Goal: Task Accomplishment & Management: Manage account settings

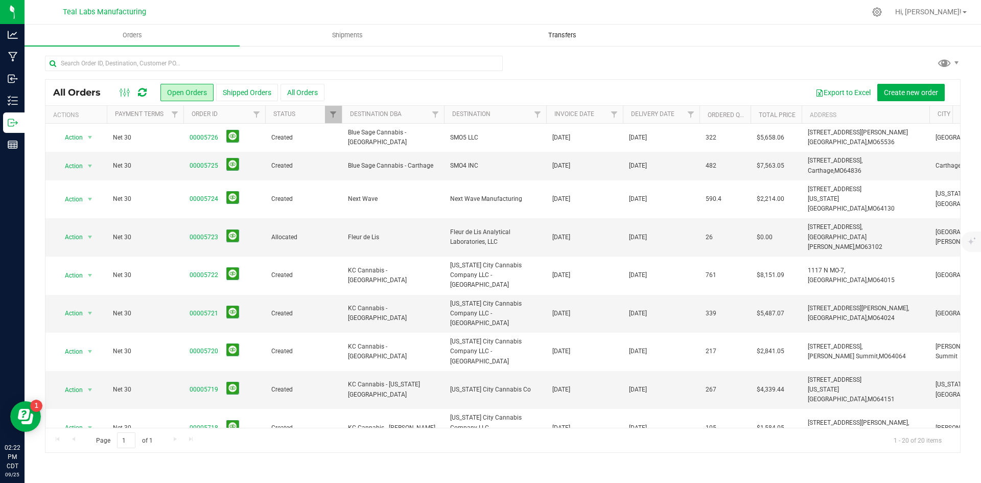
drag, startPoint x: 708, startPoint y: 73, endPoint x: 593, endPoint y: 45, distance: 118.9
click at [708, 73] on div at bounding box center [503, 68] width 916 height 24
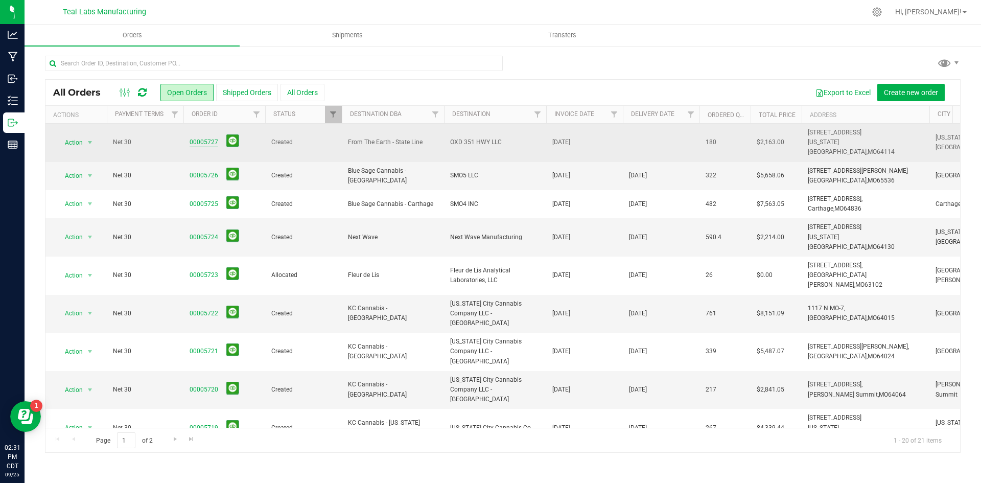
click at [209, 139] on link "00005727" at bounding box center [204, 142] width 29 height 10
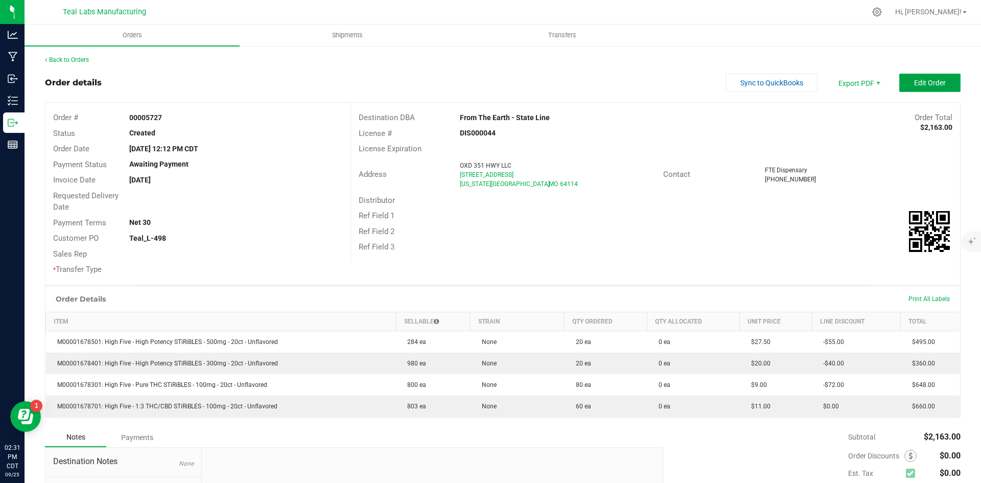
click at [924, 86] on span "Edit Order" at bounding box center [930, 83] width 32 height 8
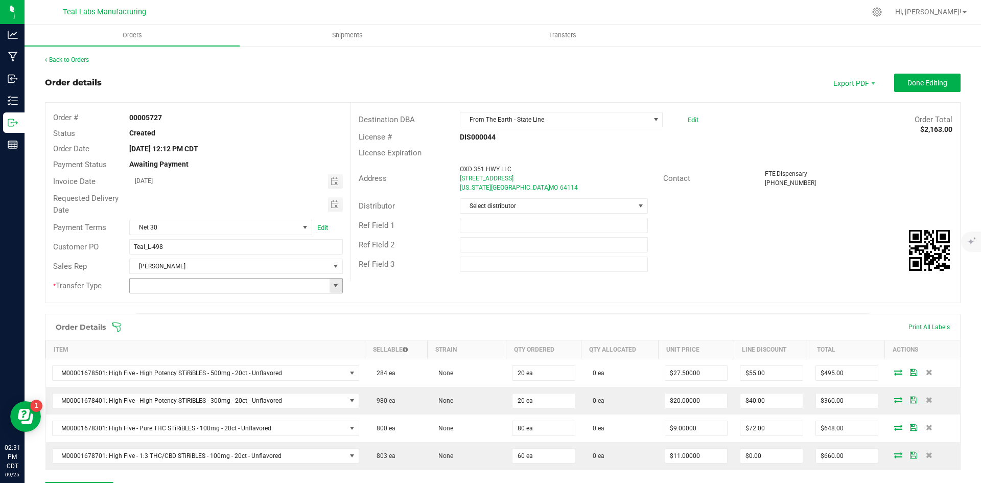
click at [336, 288] on span at bounding box center [336, 286] width 8 height 8
click at [300, 341] on li "Unaffiliated Transfer" at bounding box center [234, 338] width 211 height 17
type input "Unaffiliated Transfer"
click at [328, 203] on span "Toggle calendar" at bounding box center [335, 204] width 15 height 14
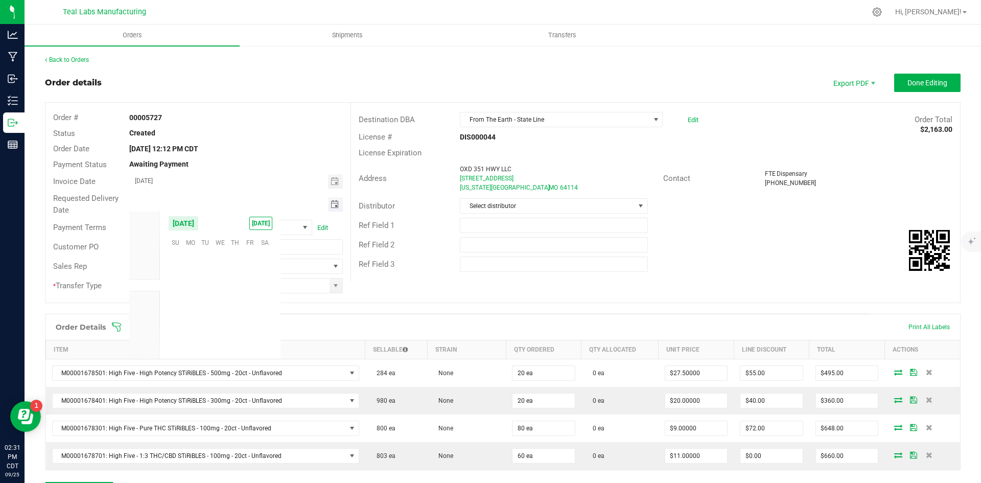
scroll to position [165758, 0]
click at [236, 325] on td at bounding box center [234, 321] width 15 height 16
click at [149, 293] on li "Oct" at bounding box center [144, 297] width 31 height 12
click at [149, 293] on ul "Mar Apr May Jun Jul Aug Sep Oct Nov Dec 2026 Feb Mar Apr May Jun Jul Aug Sep Oc…" at bounding box center [144, 389] width 31 height 368
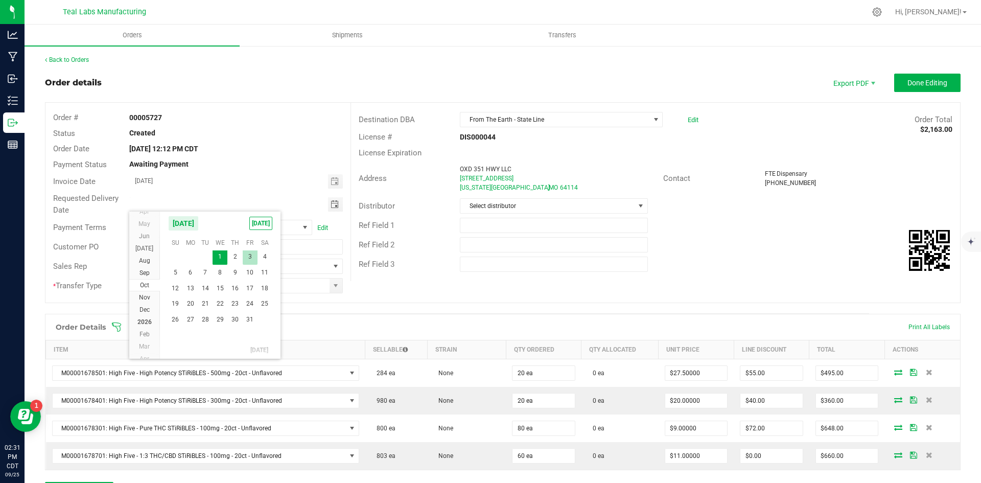
click at [254, 252] on span "3" at bounding box center [250, 257] width 15 height 16
type input "10/03/2025"
click at [739, 221] on div "Ref Field 1" at bounding box center [655, 225] width 609 height 19
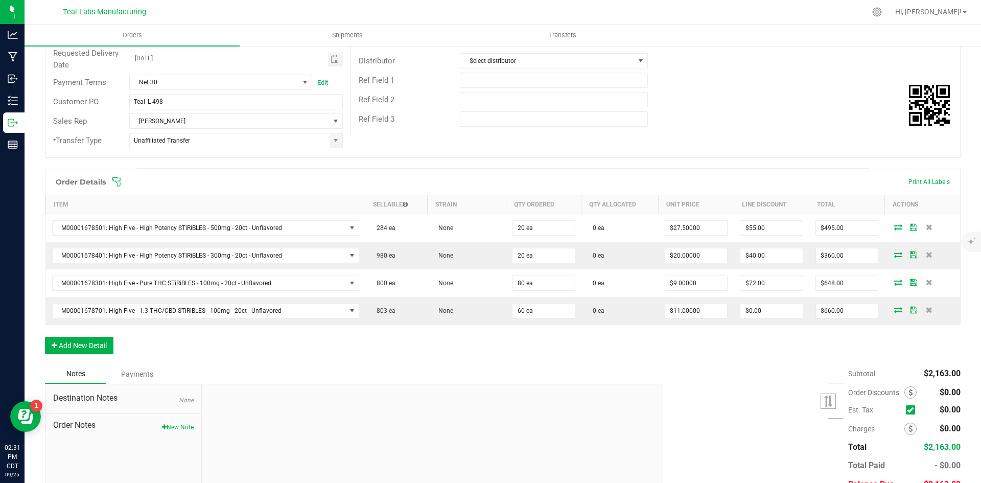
scroll to position [194, 0]
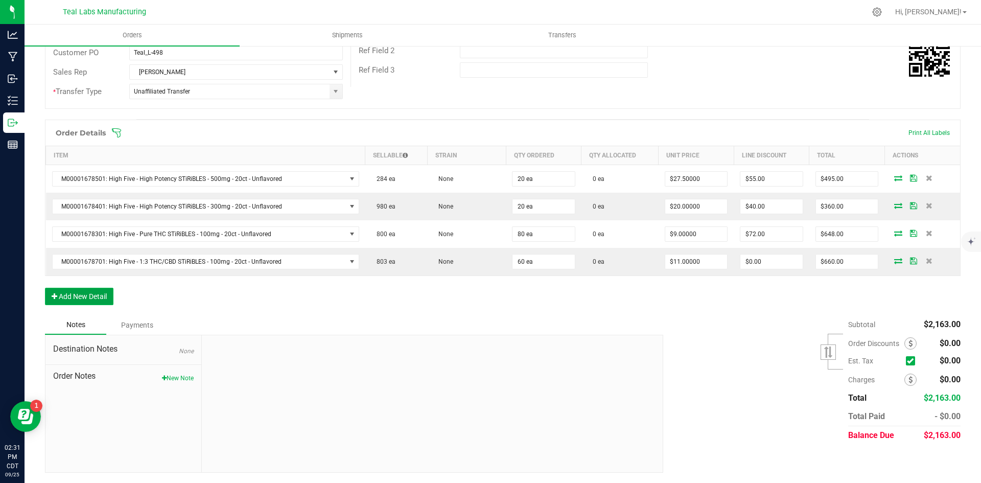
click at [109, 297] on button "Add New Detail" at bounding box center [79, 296] width 68 height 17
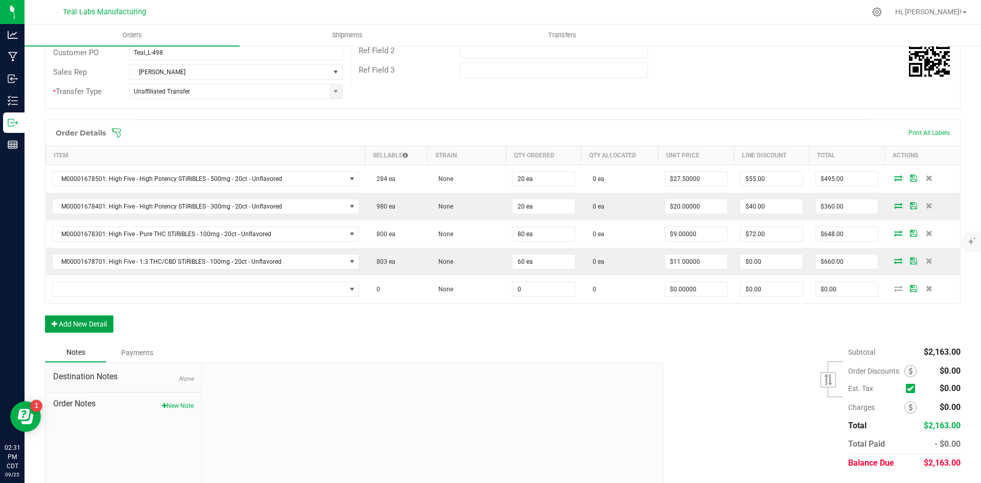
click at [110, 321] on button "Add New Detail" at bounding box center [79, 323] width 68 height 17
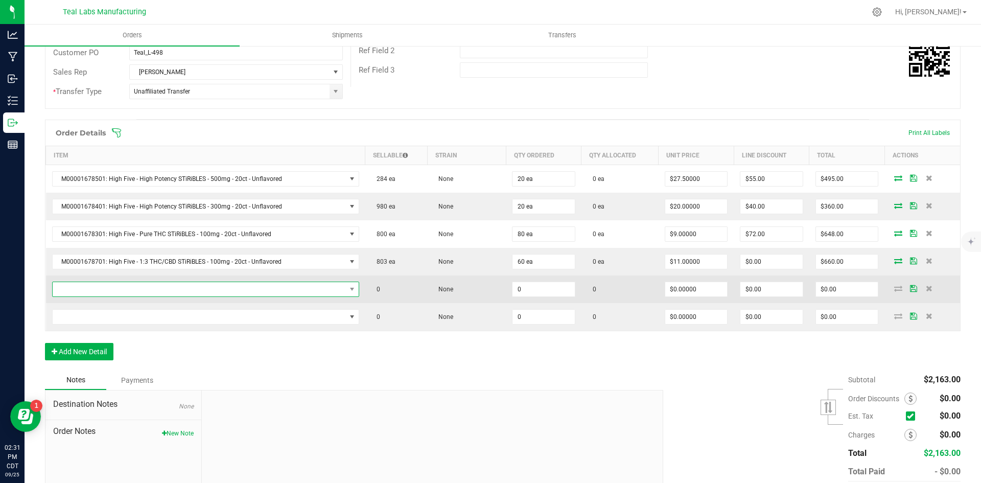
click at [113, 288] on span "NO DATA FOUND" at bounding box center [199, 289] width 293 height 14
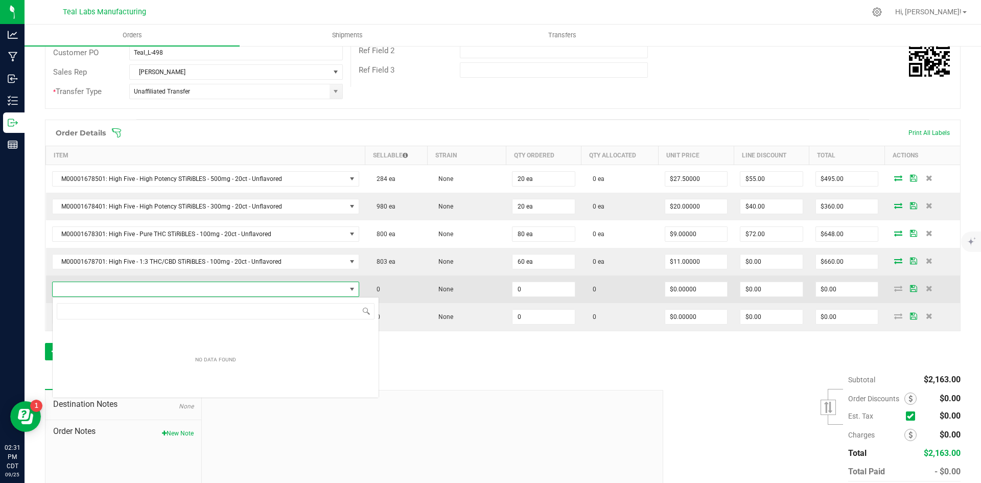
click at [113, 288] on span "NO DATA FOUND" at bounding box center [199, 289] width 293 height 14
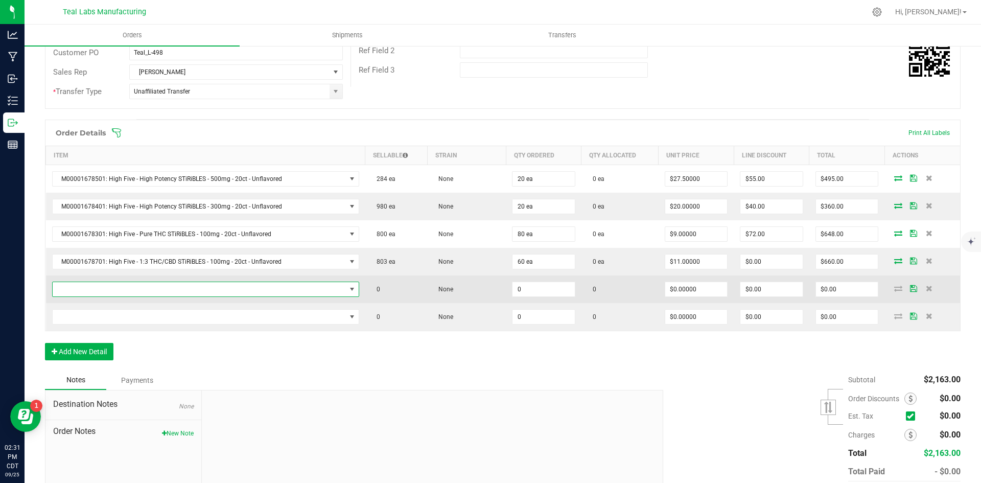
click at [112, 288] on span at bounding box center [199, 289] width 293 height 14
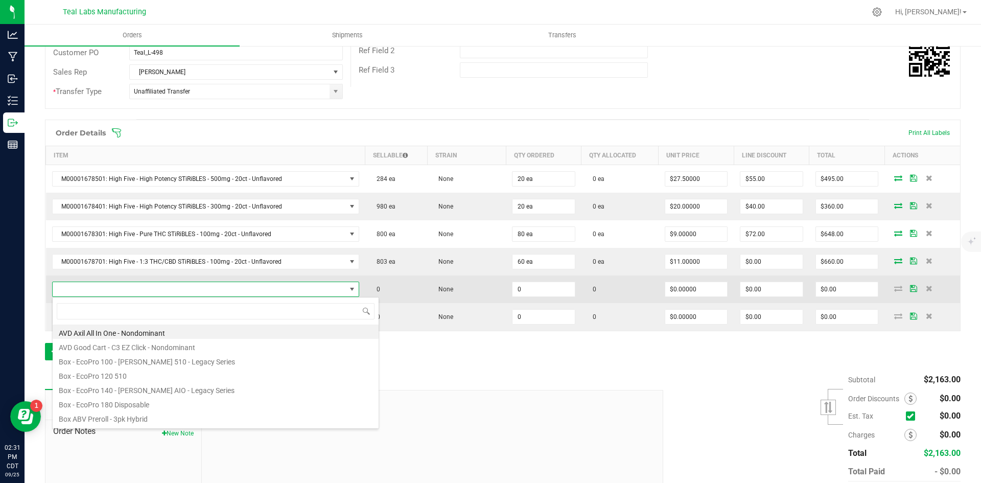
scroll to position [15, 301]
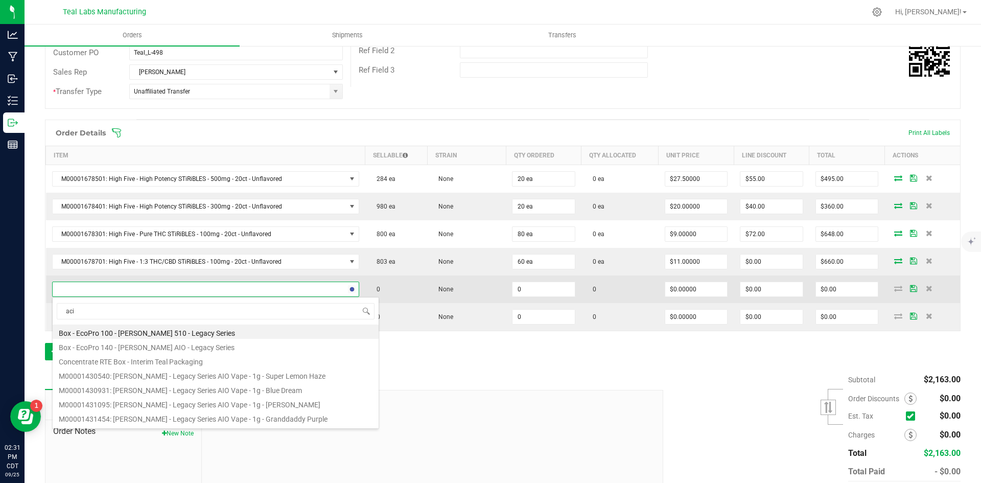
type input "acid"
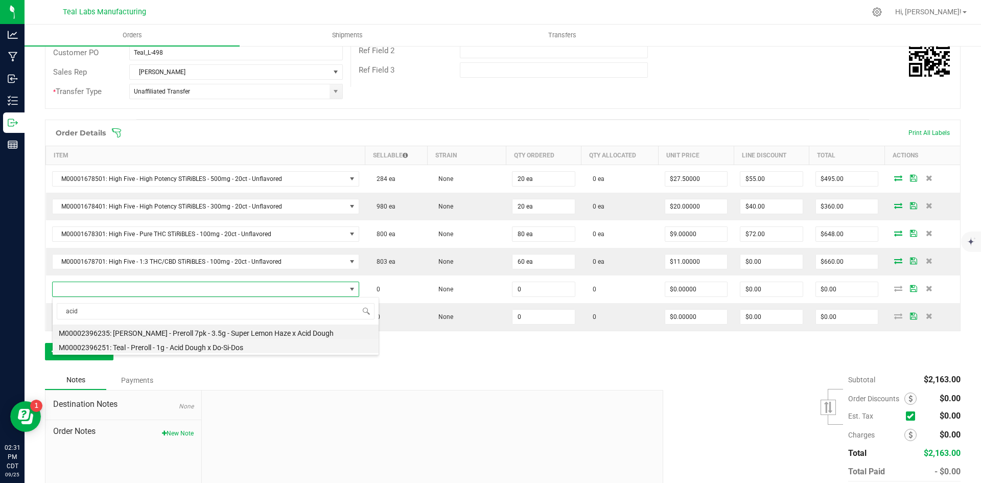
click at [240, 347] on li "M00002396251: Teal - Preroll - 1g - Acid Dough x Do-Si-Dos" at bounding box center [216, 346] width 326 height 14
type input "0 ea"
type input "$6.00000"
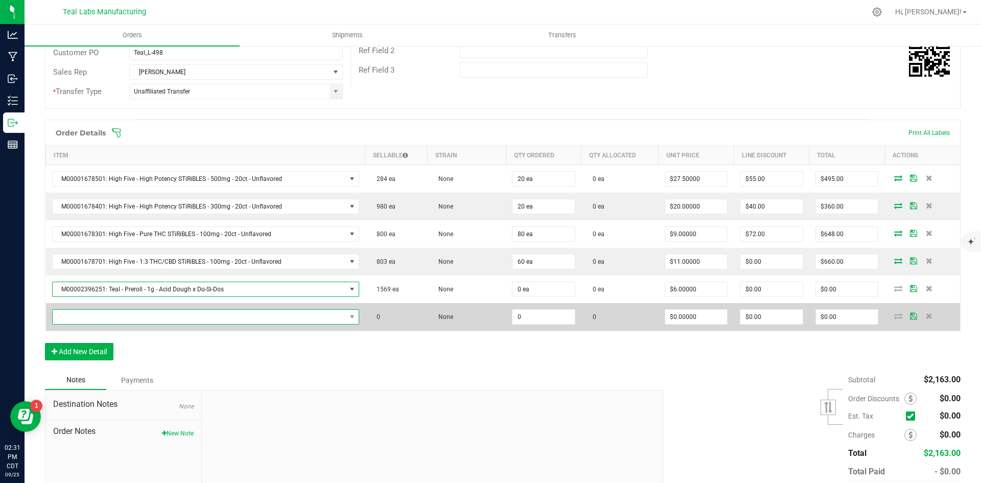
click at [207, 317] on span "NO DATA FOUND" at bounding box center [199, 317] width 293 height 14
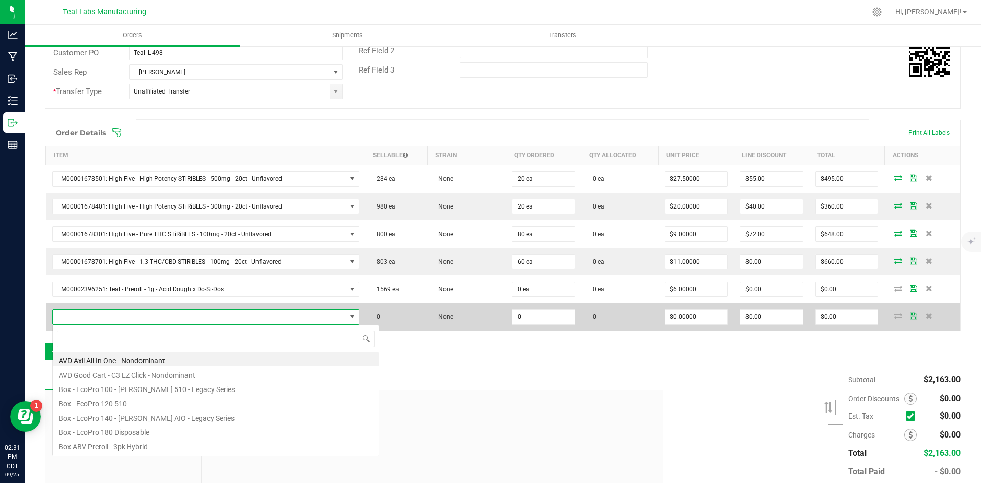
scroll to position [15, 298]
type input "dark"
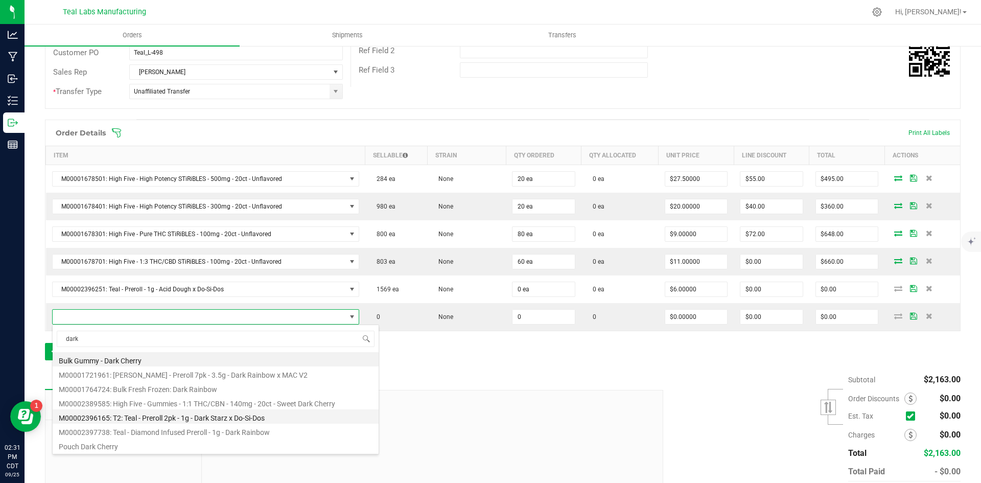
click at [267, 418] on li "M00002396165: T2: Teal - Preroll 2pk - 1g - Dark Starz x Do-Si-Dos" at bounding box center [216, 416] width 326 height 14
type input "0 ea"
type input "$6.00000"
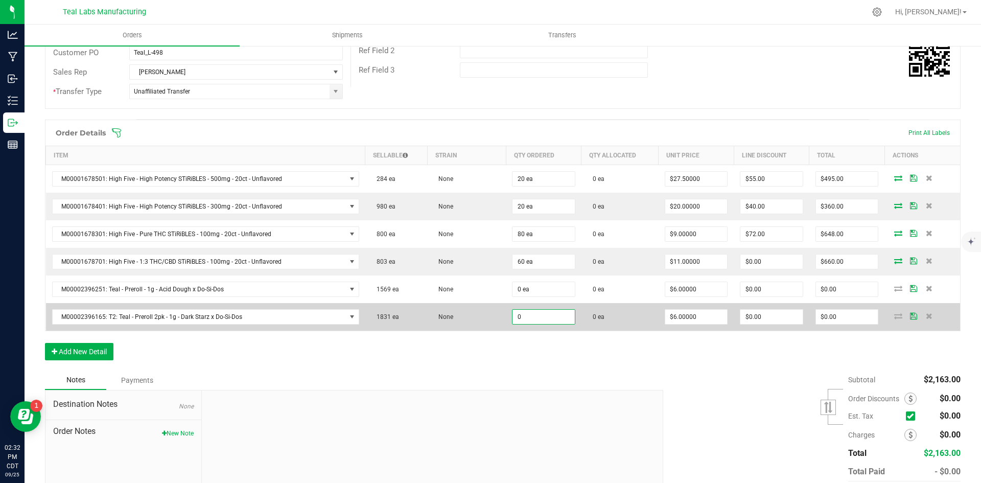
click at [522, 321] on input "0" at bounding box center [544, 317] width 62 height 14
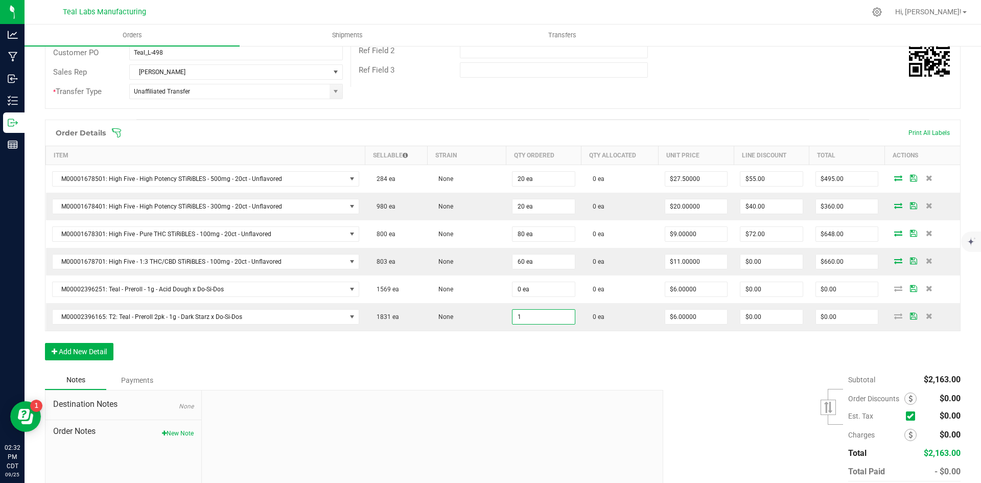
type input "1 ea"
type input "$6.00"
click at [520, 352] on div "Order Details Print All Labels Item Sellable Strain Qty Ordered Qty Allocated U…" at bounding box center [503, 245] width 916 height 251
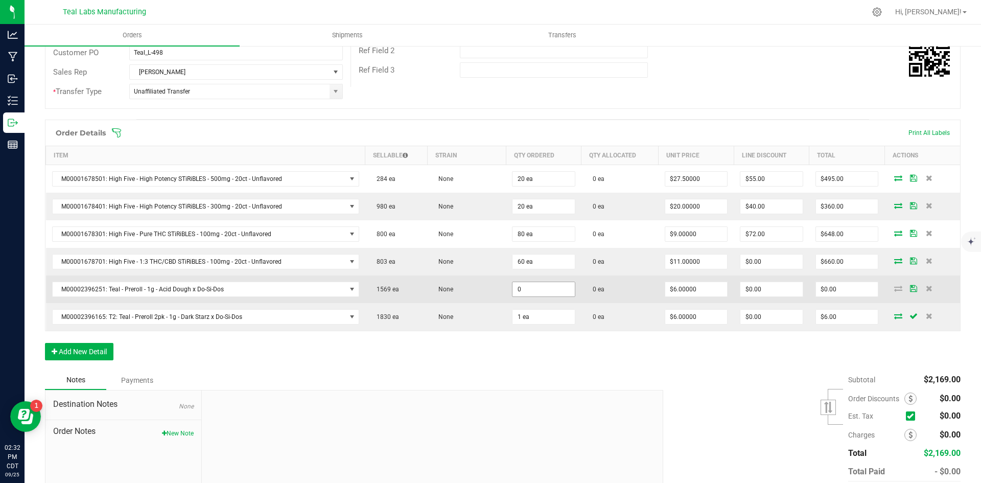
click at [535, 288] on input "0" at bounding box center [544, 289] width 62 height 14
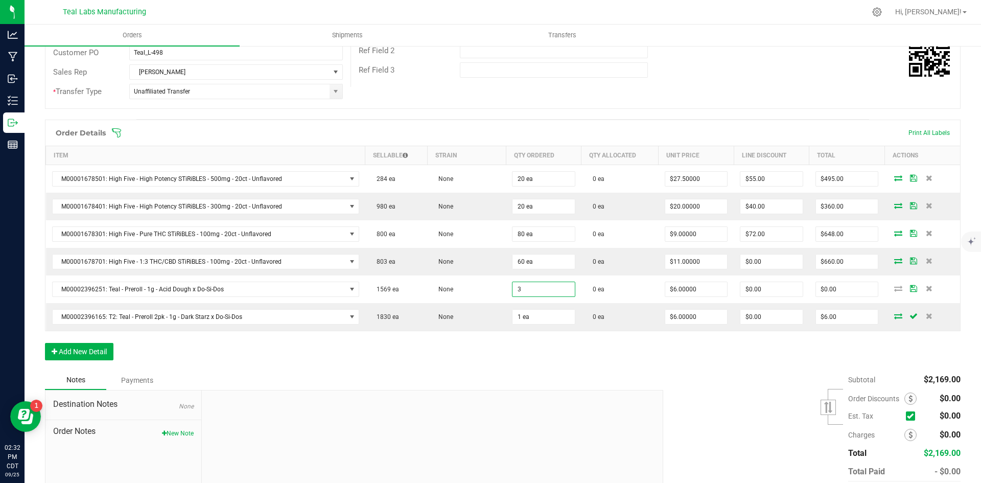
type input "3 ea"
type input "$18.00"
click at [778, 407] on div "Subtotal $2,169.00 Est. Tax" at bounding box center [808, 435] width 305 height 129
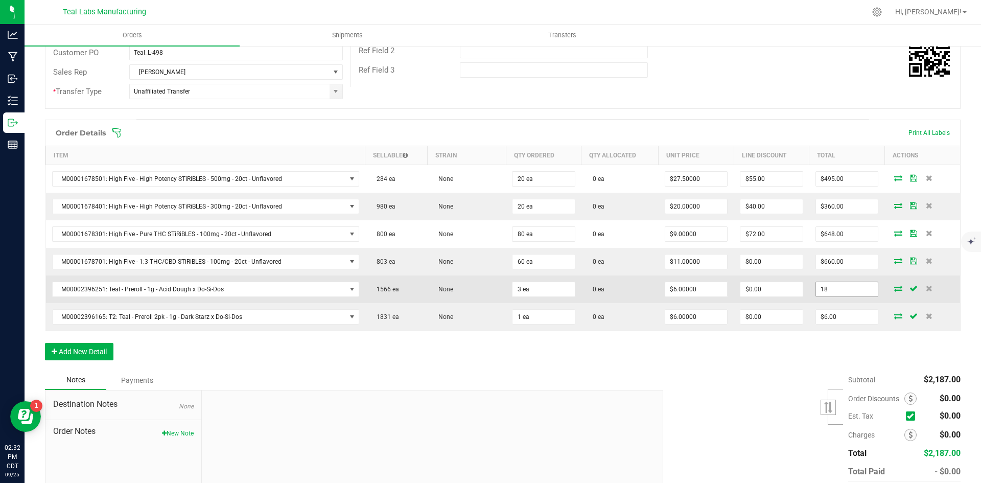
click at [841, 289] on input "18" at bounding box center [847, 289] width 62 height 14
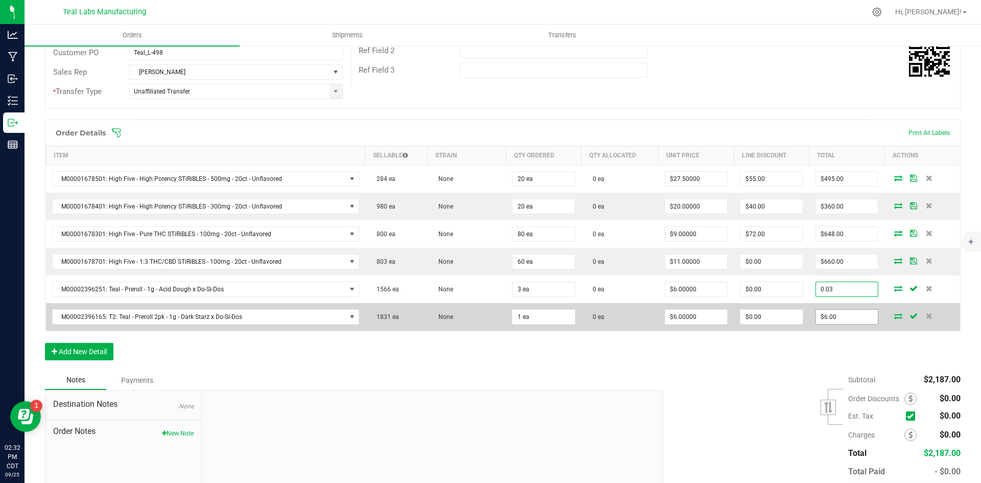
type input "0.03"
type input "6"
type input "$0.01000"
type input "$0.03"
click at [835, 321] on input "6" at bounding box center [847, 317] width 62 height 14
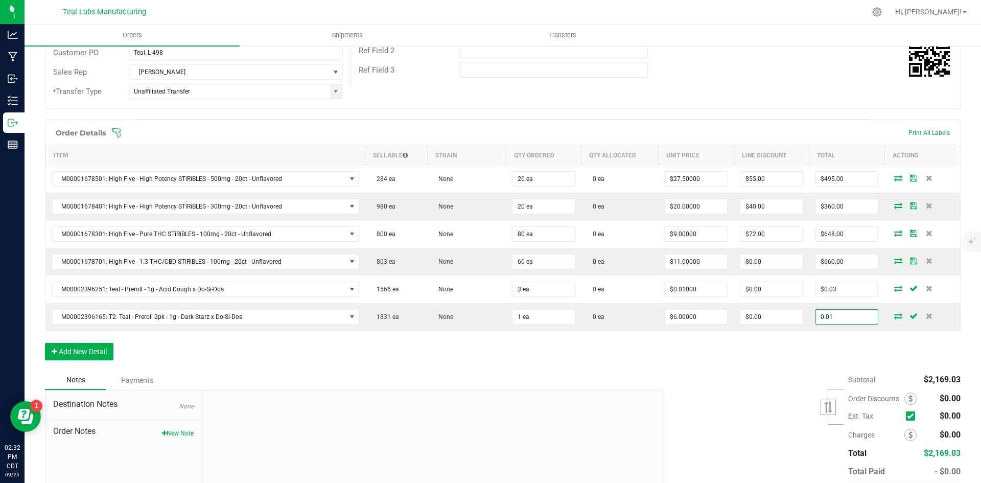
type input "0.01"
type input "$0.01000"
type input "$0.01"
click at [711, 417] on div "Subtotal $2,169.03 Est. Tax" at bounding box center [808, 435] width 305 height 129
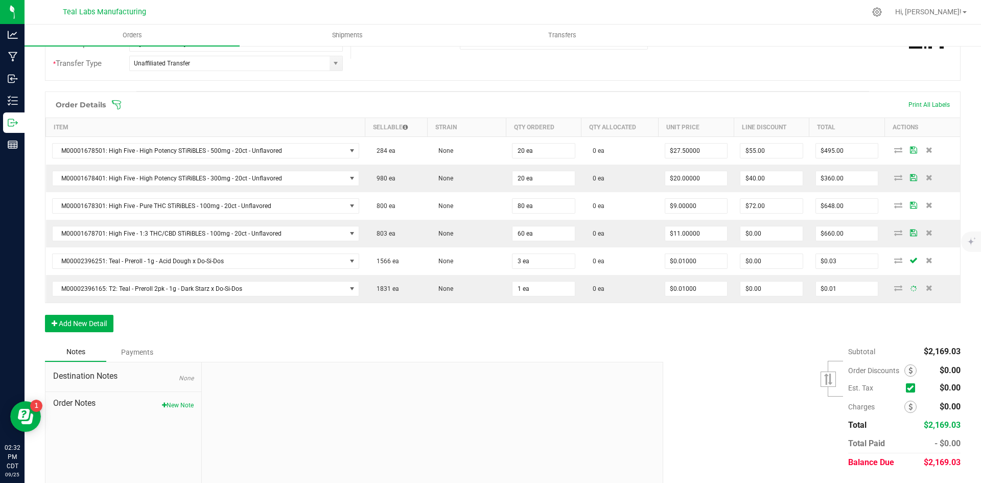
scroll to position [249, 0]
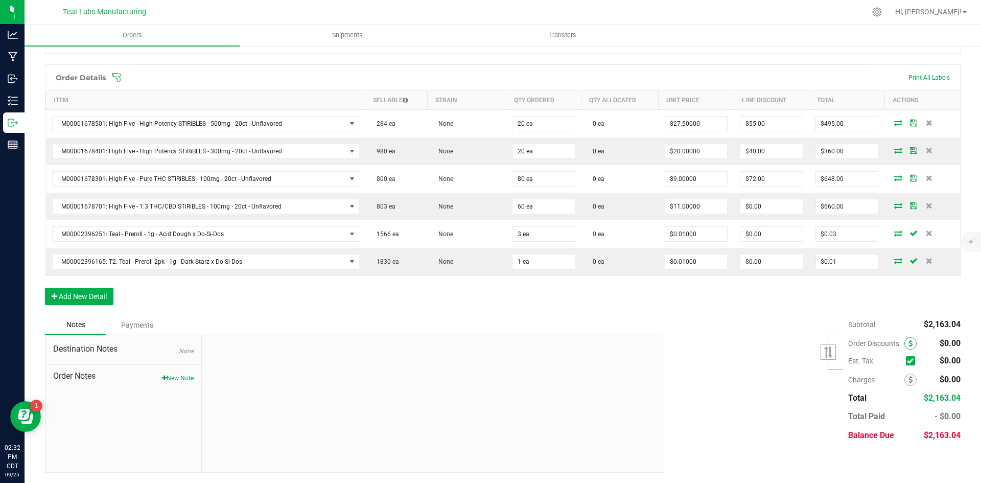
click at [909, 344] on icon at bounding box center [911, 343] width 4 height 7
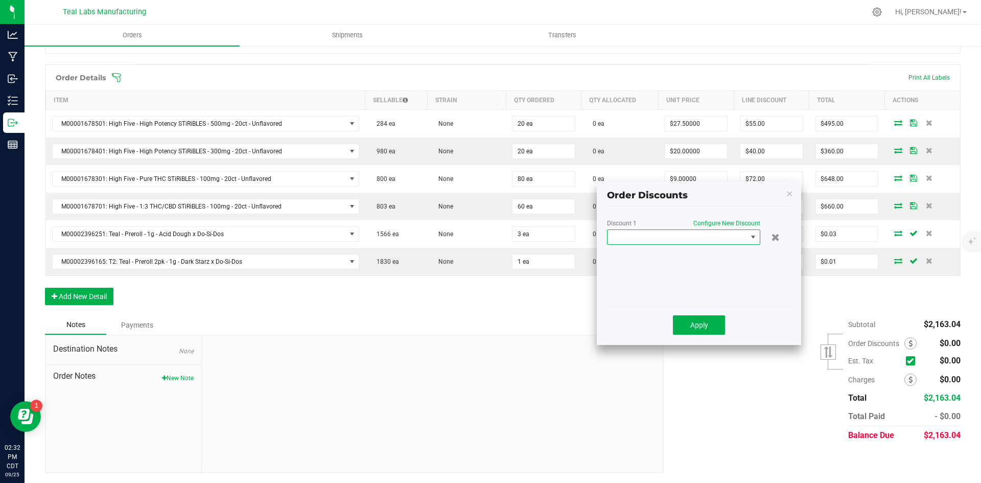
click at [673, 233] on span at bounding box center [678, 237] width 140 height 14
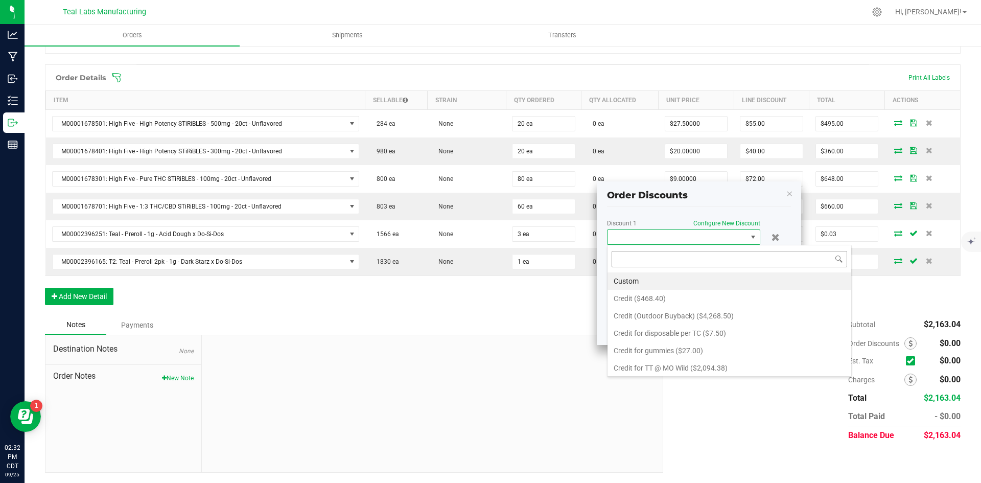
scroll to position [15, 153]
click at [653, 279] on li "Custom" at bounding box center [730, 280] width 244 height 17
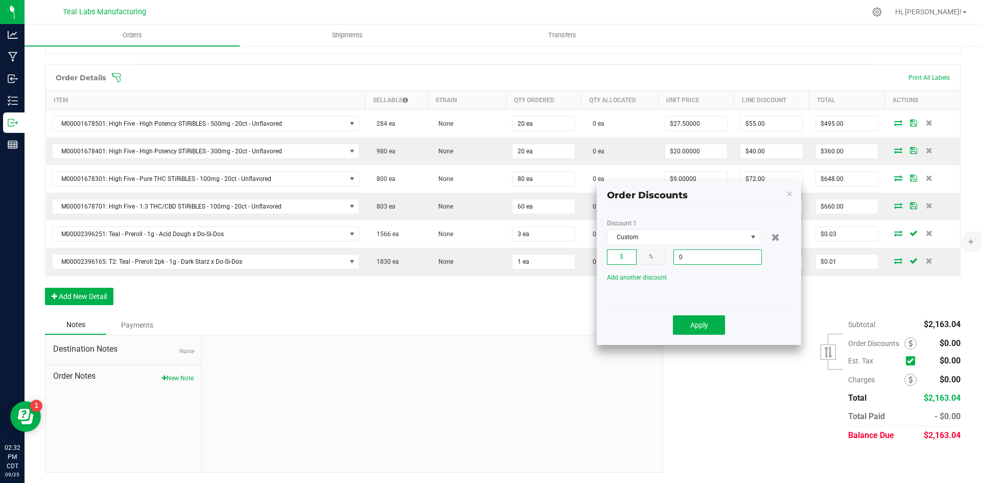
click at [704, 258] on input "0" at bounding box center [717, 257] width 87 height 14
type input "$782.32"
click at [715, 318] on button "Apply" at bounding box center [699, 324] width 52 height 19
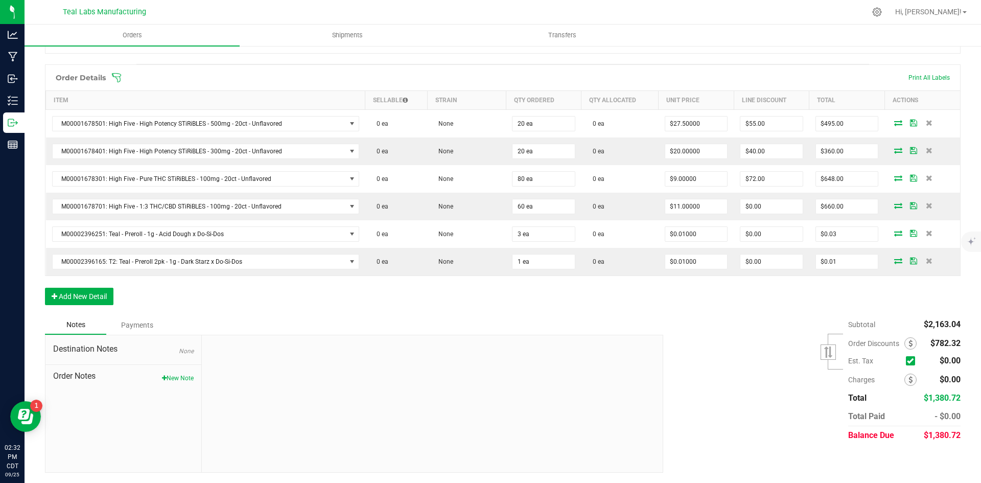
click at [734, 421] on div "Subtotal $2,163.04 Est. Tax" at bounding box center [808, 379] width 305 height 129
click at [737, 400] on div "Subtotal $2,163.04 Est. Tax" at bounding box center [808, 379] width 305 height 129
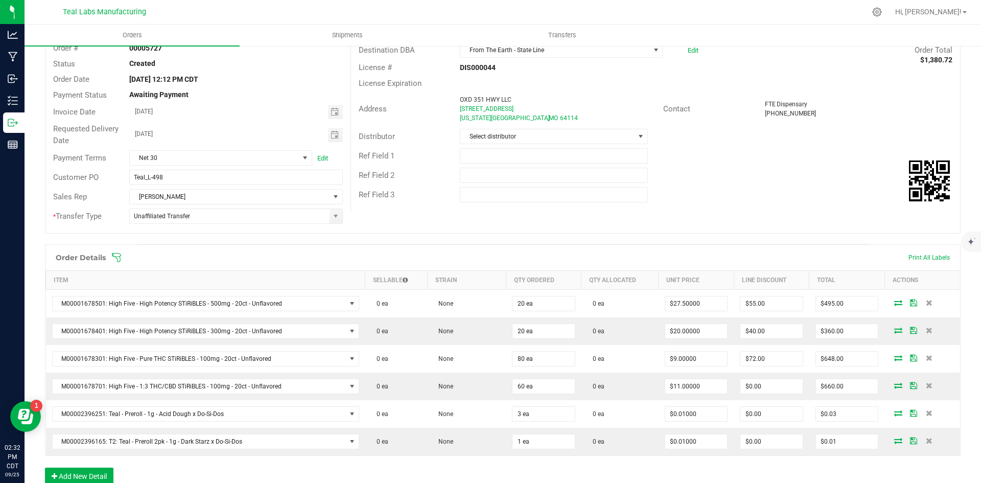
scroll to position [0, 0]
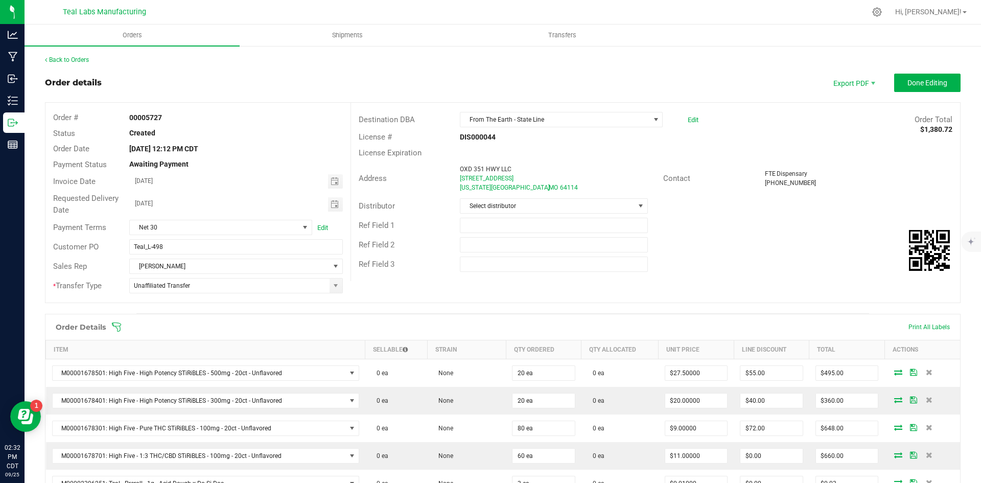
click at [796, 187] on div "(816) 708-1629" at bounding box center [859, 182] width 188 height 9
click at [910, 87] on span "Done Editing" at bounding box center [928, 83] width 40 height 8
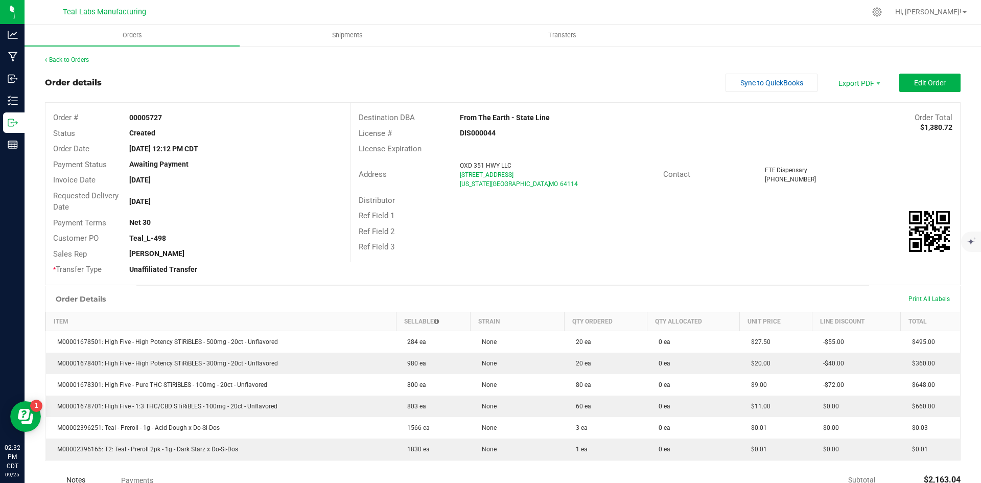
drag, startPoint x: 548, startPoint y: 119, endPoint x: 448, endPoint y: 112, distance: 100.9
click at [448, 112] on div "Destination DBA From The Earth - State Line Order Total $1,380.72" at bounding box center [655, 118] width 609 height 16
copy div "From The Earth - State Line"
click at [843, 114] on span "Invoice PDF" at bounding box center [852, 114] width 63 height 15
click at [746, 81] on span "Sync to QuickBooks" at bounding box center [772, 83] width 63 height 8
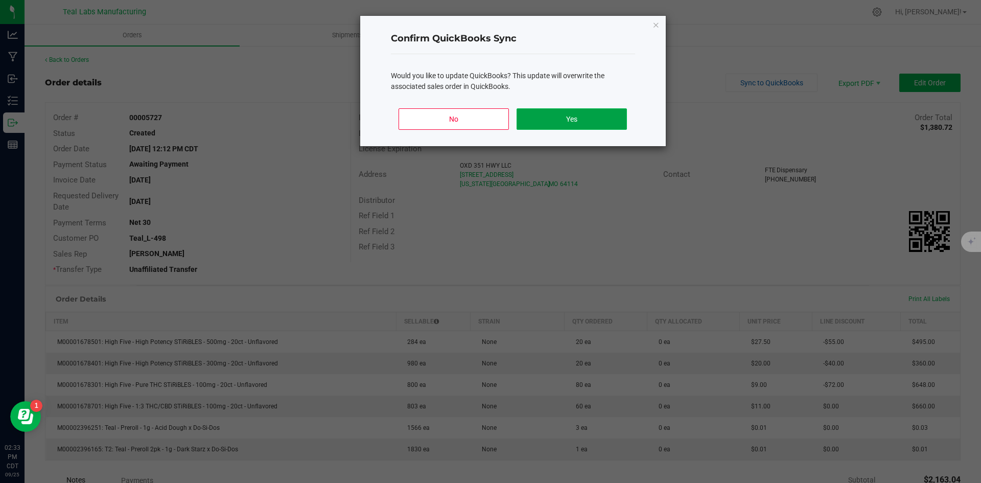
click at [610, 113] on button "Yes" at bounding box center [572, 118] width 110 height 21
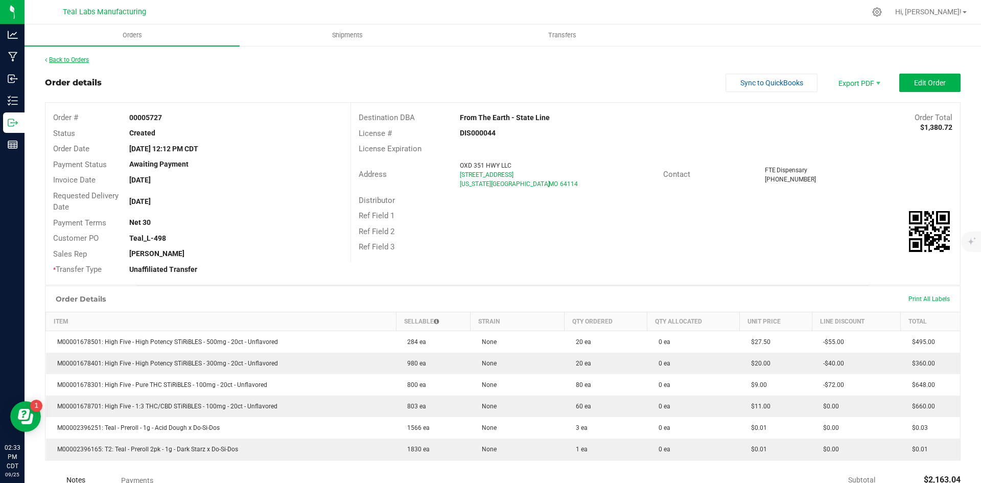
click at [83, 61] on link "Back to Orders" at bounding box center [67, 59] width 44 height 7
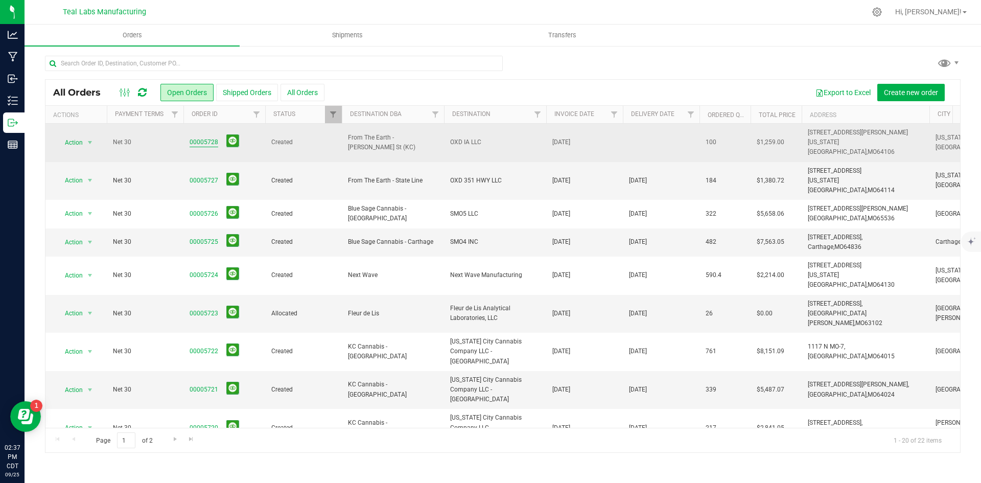
click at [201, 137] on link "00005728" at bounding box center [204, 142] width 29 height 10
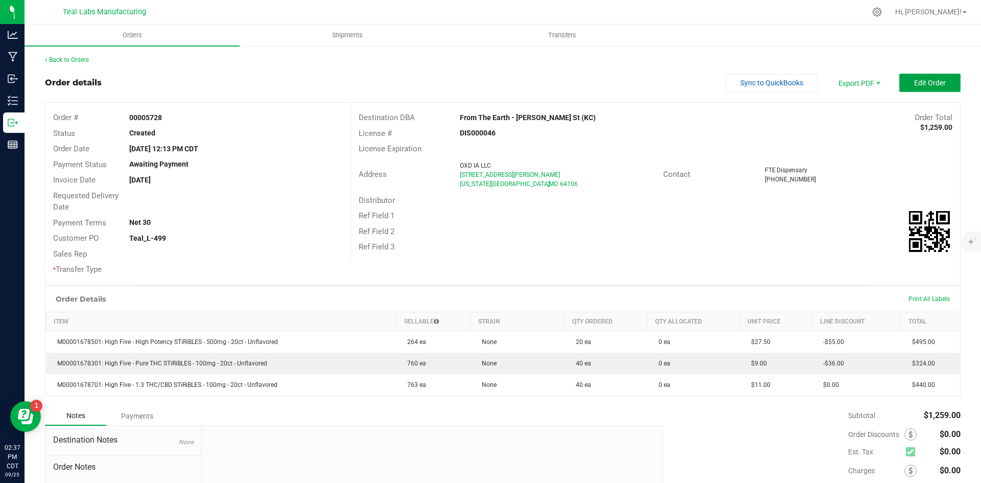
click at [907, 76] on button "Edit Order" at bounding box center [930, 83] width 61 height 18
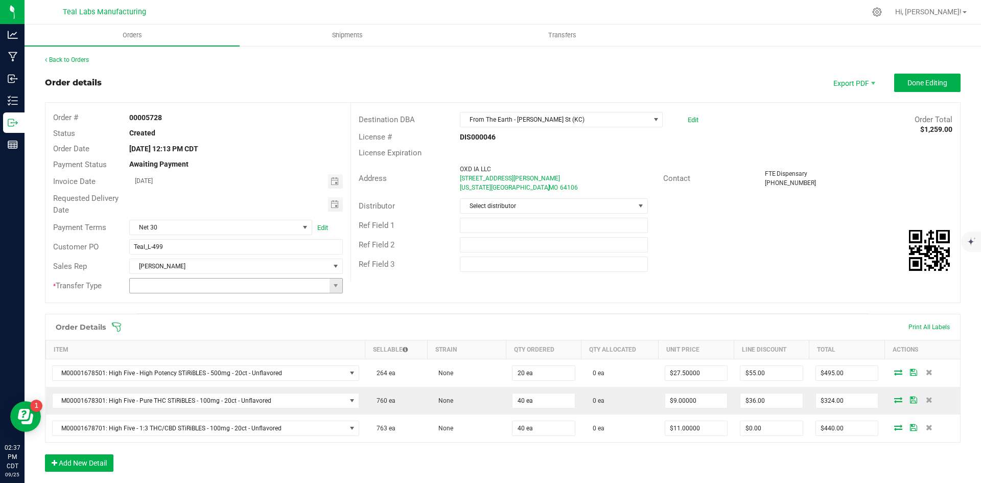
click at [331, 280] on span at bounding box center [336, 286] width 13 height 14
click at [291, 339] on li "Unaffiliated Transfer" at bounding box center [234, 338] width 211 height 17
type input "Unaffiliated Transfer"
click at [331, 206] on span "Toggle calendar" at bounding box center [335, 204] width 8 height 8
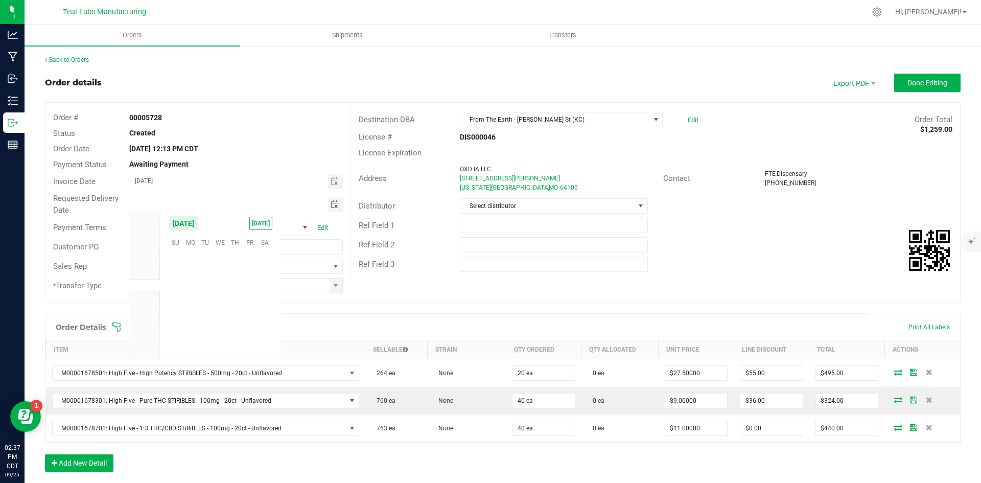
scroll to position [165758, 0]
click at [141, 294] on span "Oct" at bounding box center [144, 297] width 9 height 7
click at [248, 251] on span "3" at bounding box center [250, 257] width 15 height 16
type input "10/03/2025"
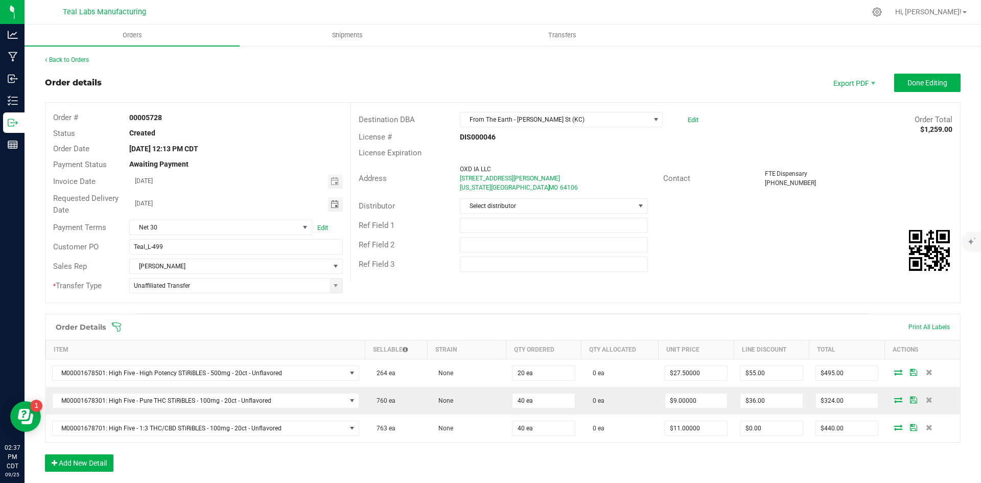
click at [732, 272] on div "Ref Field 3" at bounding box center [655, 264] width 609 height 19
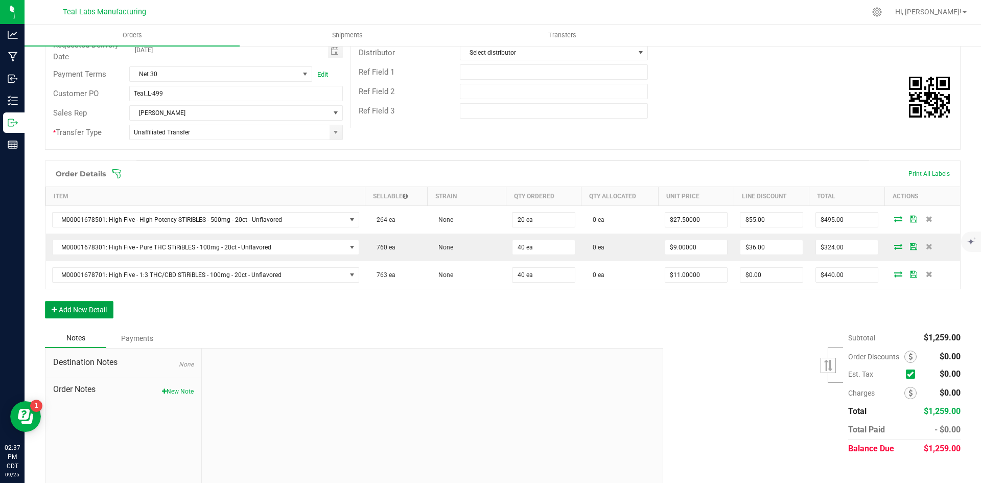
click at [103, 312] on button "Add New Detail" at bounding box center [79, 309] width 68 height 17
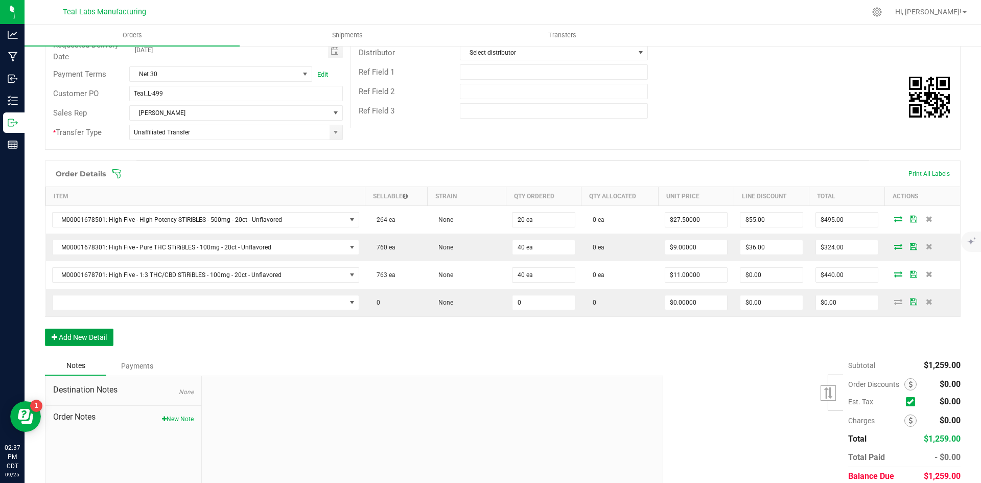
click at [99, 337] on button "Add New Detail" at bounding box center [79, 337] width 68 height 17
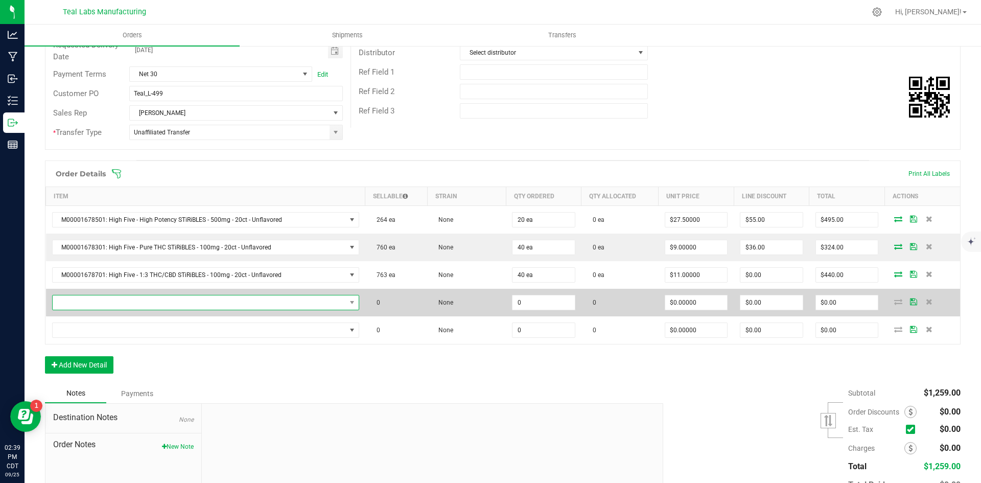
click at [231, 303] on span "NO DATA FOUND" at bounding box center [199, 302] width 293 height 14
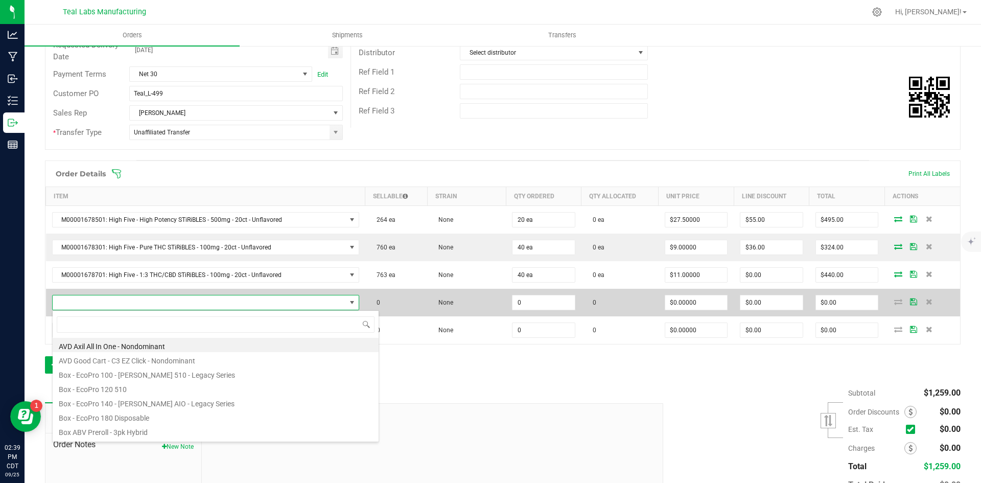
scroll to position [15, 298]
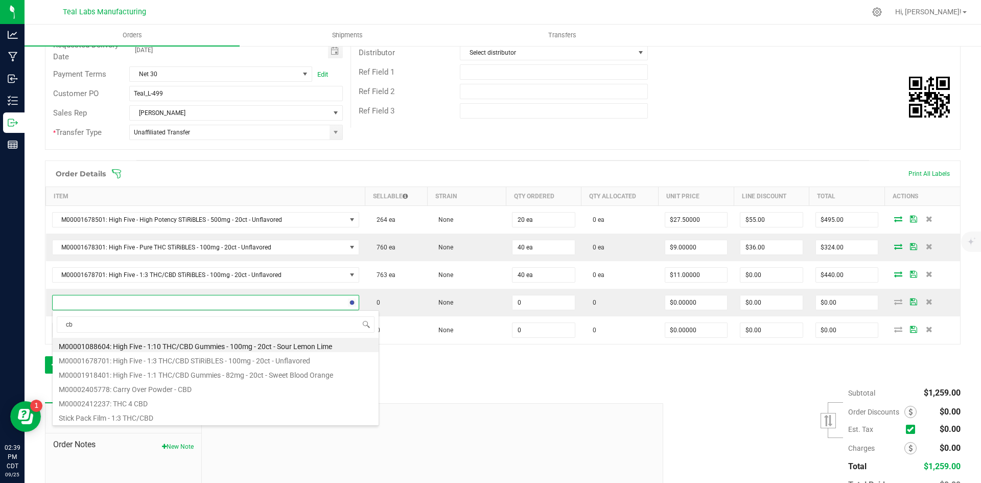
type input "c"
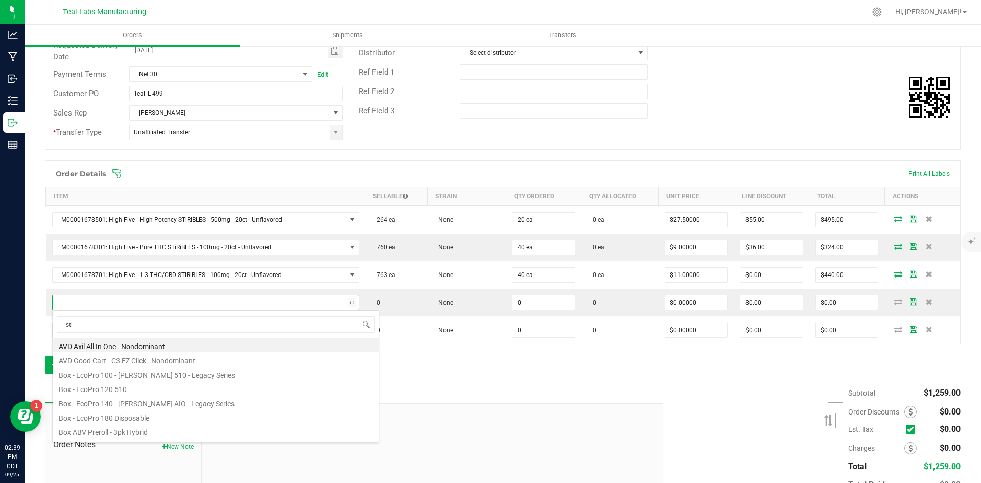
type input "stir"
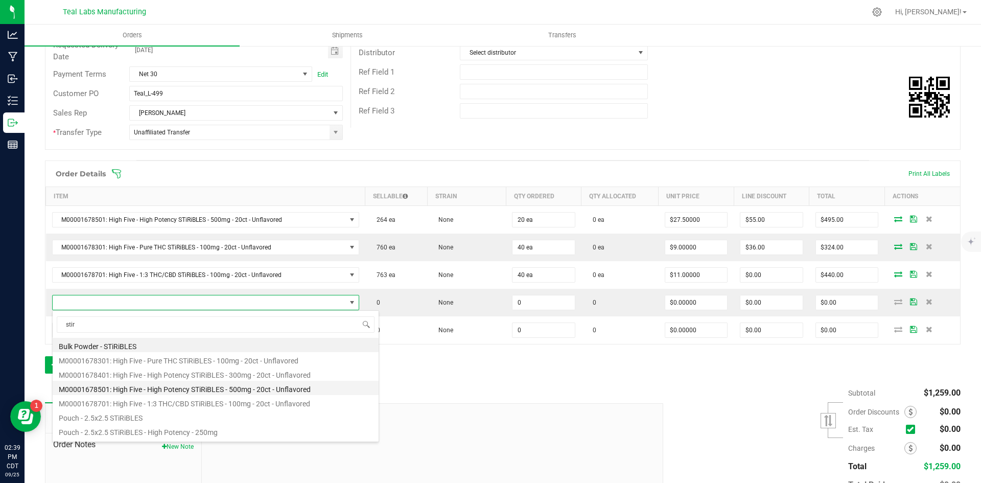
click at [250, 384] on li "M00001678501: High Five - High Potency STiRiBLES - 500mg - 20ct - Unflavored" at bounding box center [216, 388] width 326 height 14
type input "0 ea"
type input "$27.50000"
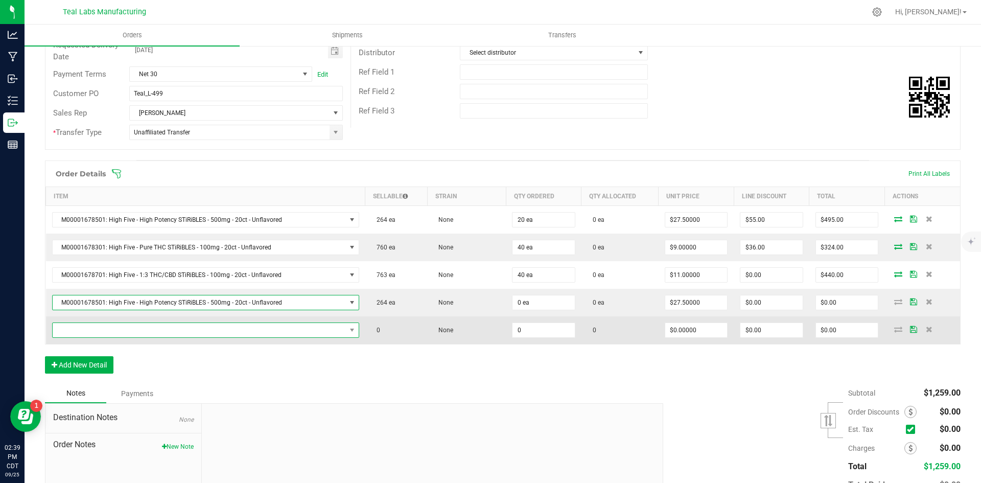
click at [178, 330] on span "NO DATA FOUND" at bounding box center [199, 330] width 293 height 14
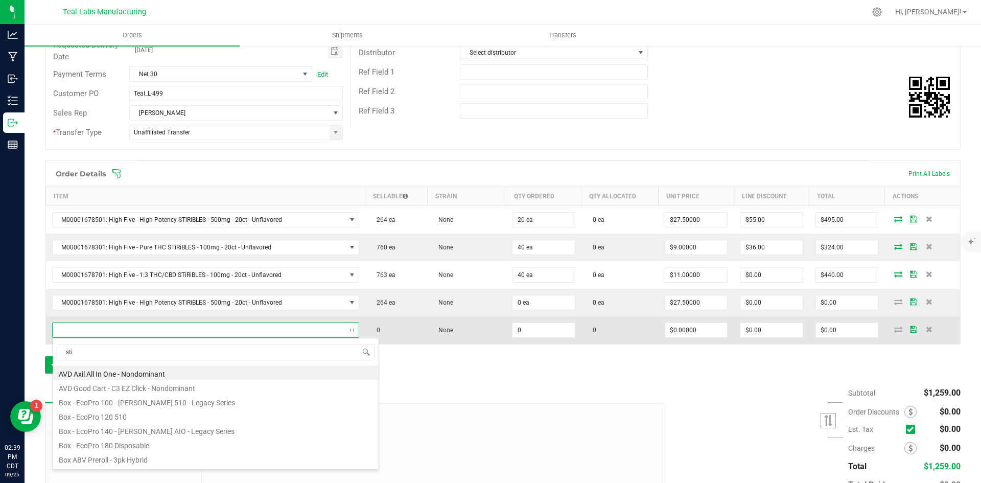
type input "stir"
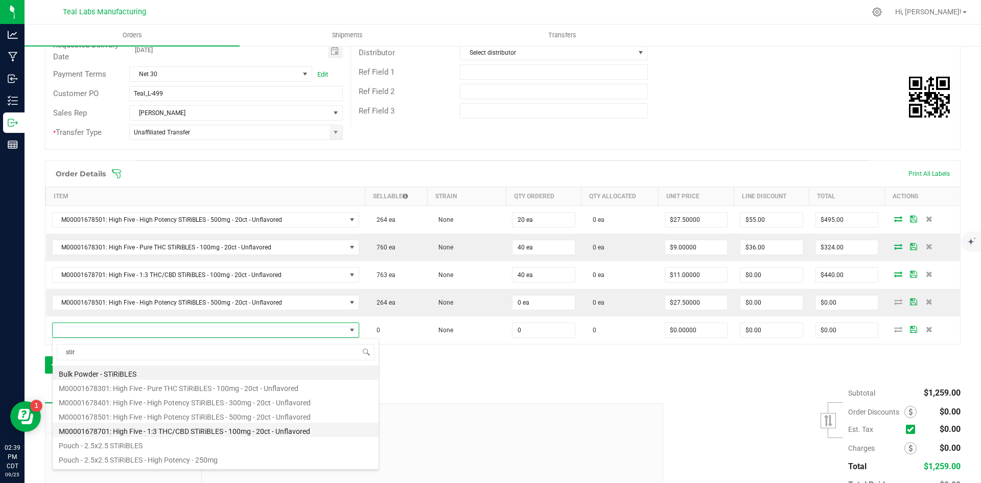
click at [228, 431] on li "M00001678701: High Five - 1:3 THC/CBD STiRiBLES - 100mg - 20ct - Unflavored" at bounding box center [216, 430] width 326 height 14
type input "0 ea"
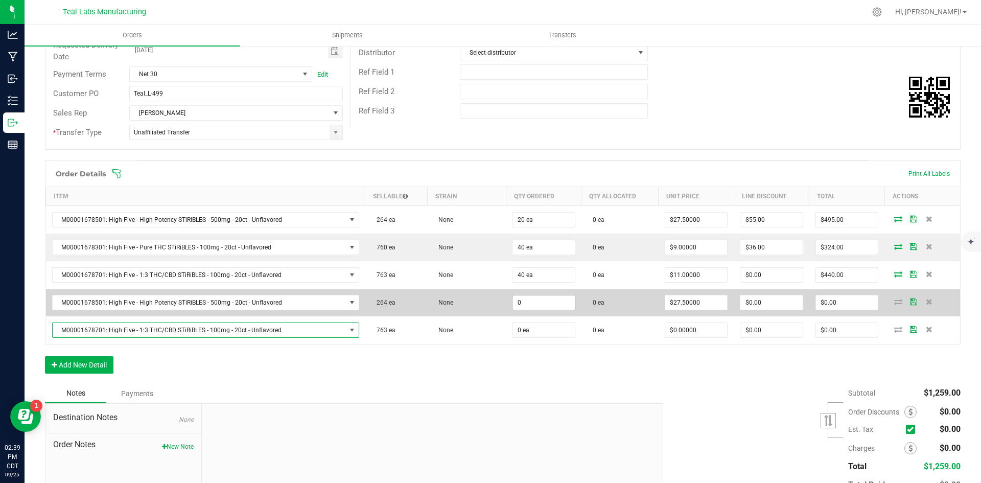
click at [528, 301] on input "0" at bounding box center [544, 302] width 62 height 14
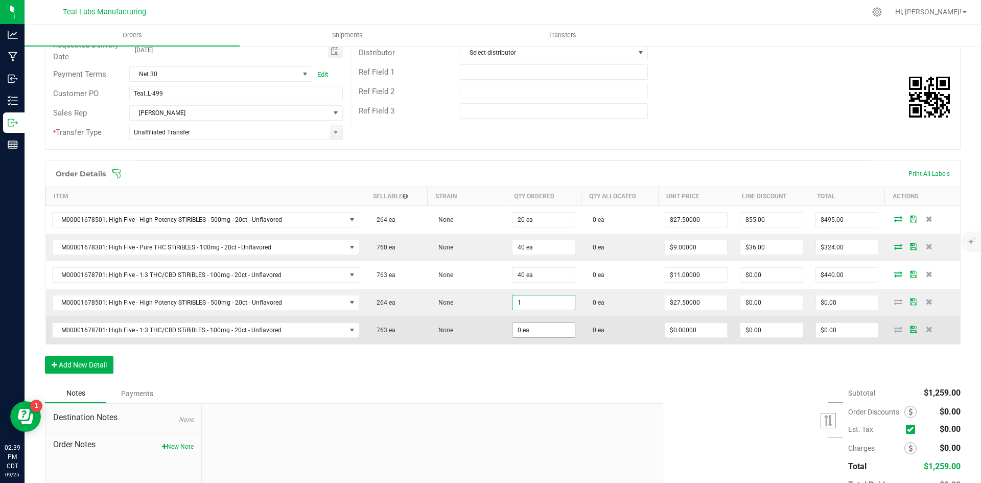
type input "1 ea"
type input "$27.50"
click at [530, 332] on input "0" at bounding box center [544, 330] width 62 height 14
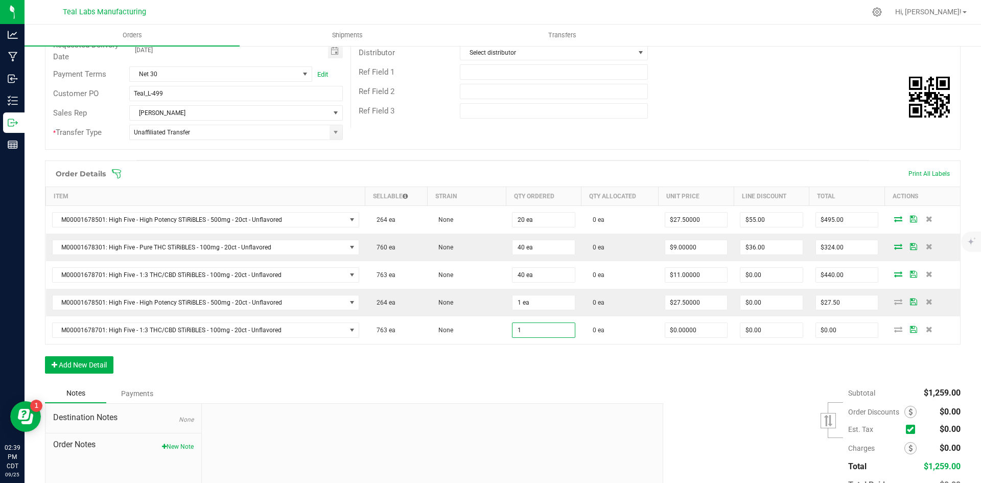
type input "1 ea"
click at [486, 365] on div "Order Details Print All Labels Item Sellable Strain Qty Ordered Qty Allocated U…" at bounding box center [503, 271] width 916 height 223
click at [102, 364] on button "Add New Detail" at bounding box center [79, 364] width 68 height 17
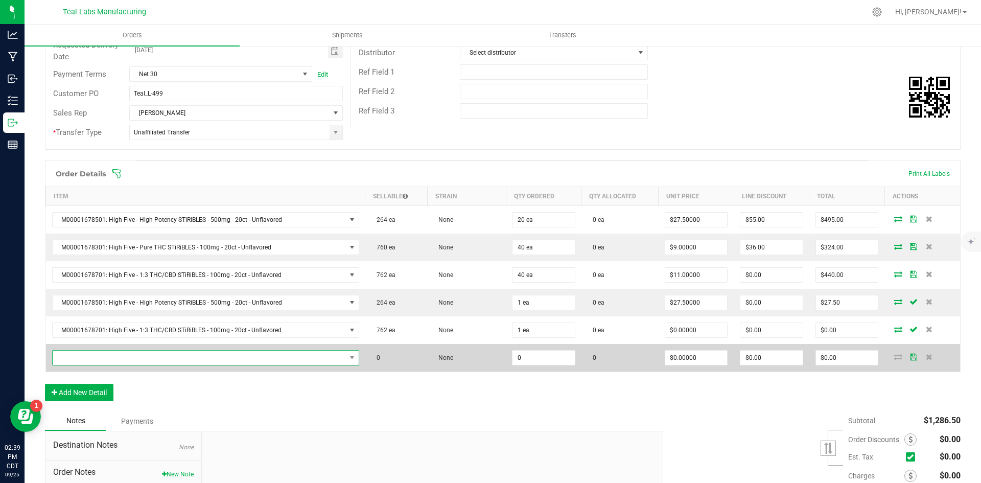
click at [95, 358] on span "NO DATA FOUND" at bounding box center [199, 358] width 293 height 14
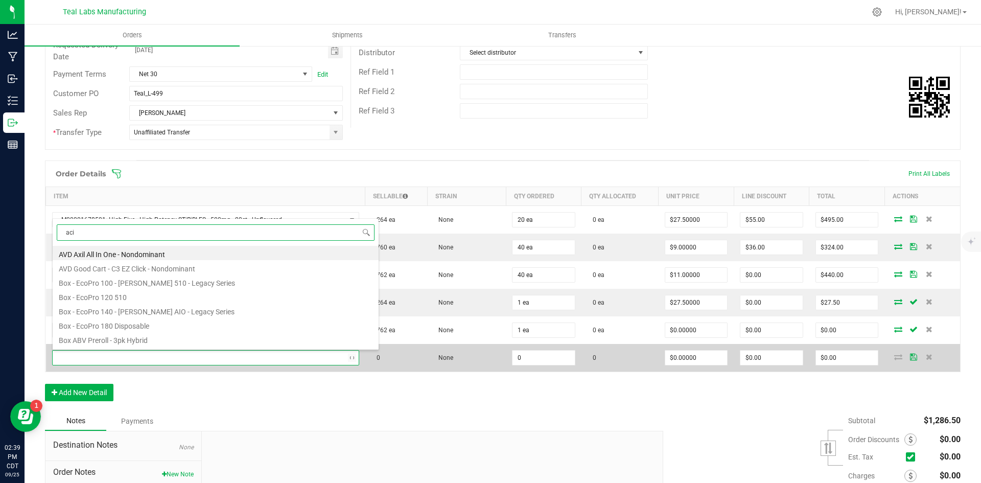
type input "acid"
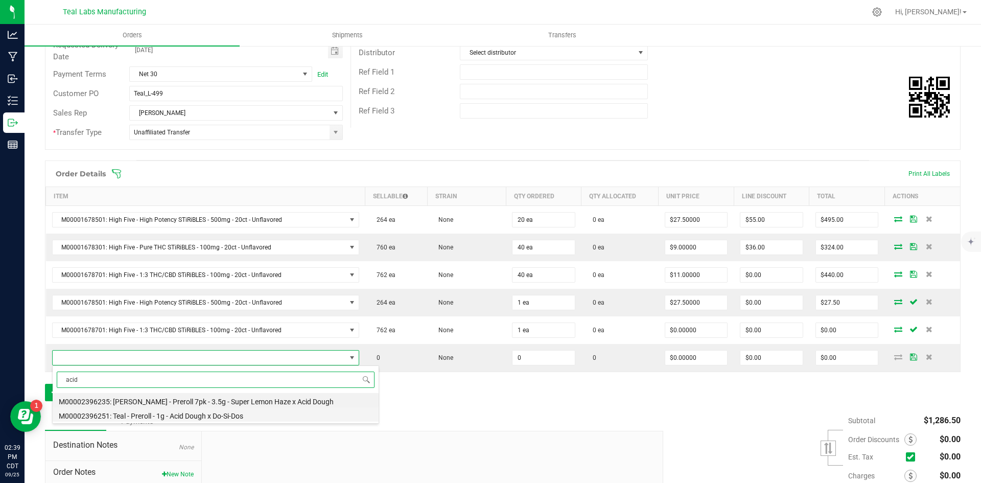
click at [218, 416] on li "M00002396251: Teal - Preroll - 1g - Acid Dough x Do-Si-Dos" at bounding box center [216, 414] width 326 height 14
type input "0 ea"
type input "$6.00000"
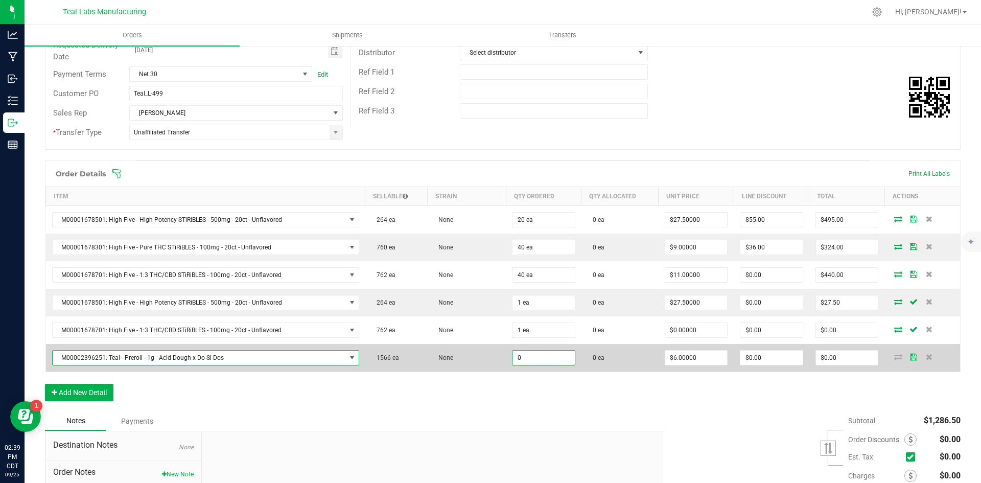
click at [531, 359] on input "0" at bounding box center [544, 358] width 62 height 14
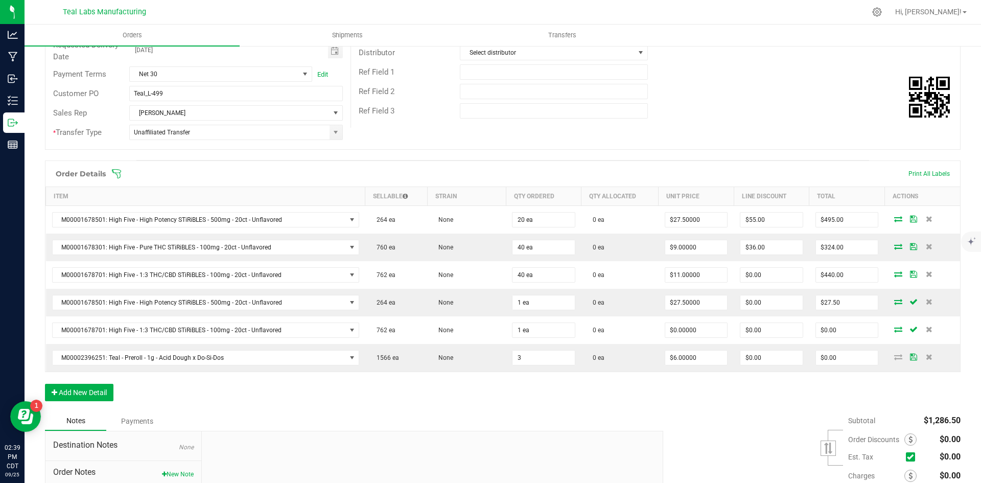
type input "3 ea"
type input "$18.00"
click at [685, 409] on div "Order Details Print All Labels Item Sellable Strain Qty Ordered Qty Allocated U…" at bounding box center [503, 285] width 916 height 251
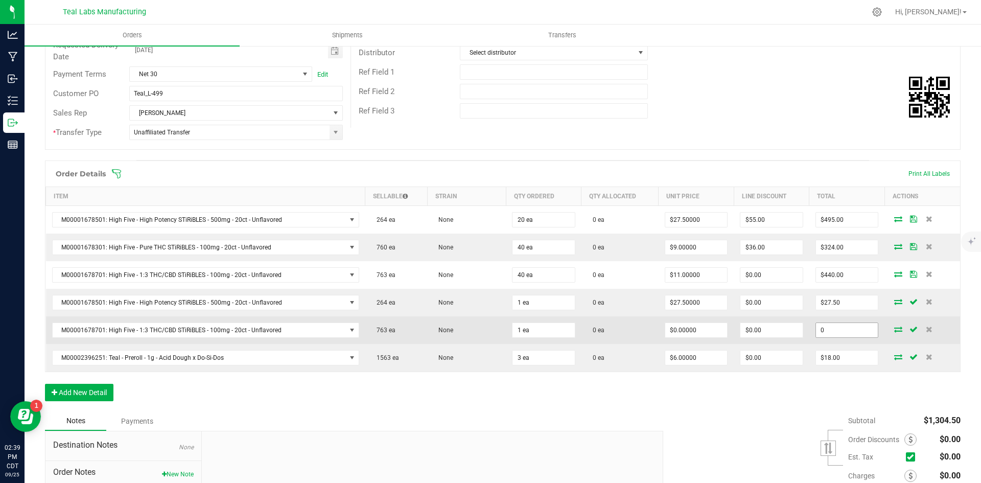
click at [838, 330] on input "0" at bounding box center [847, 330] width 62 height 14
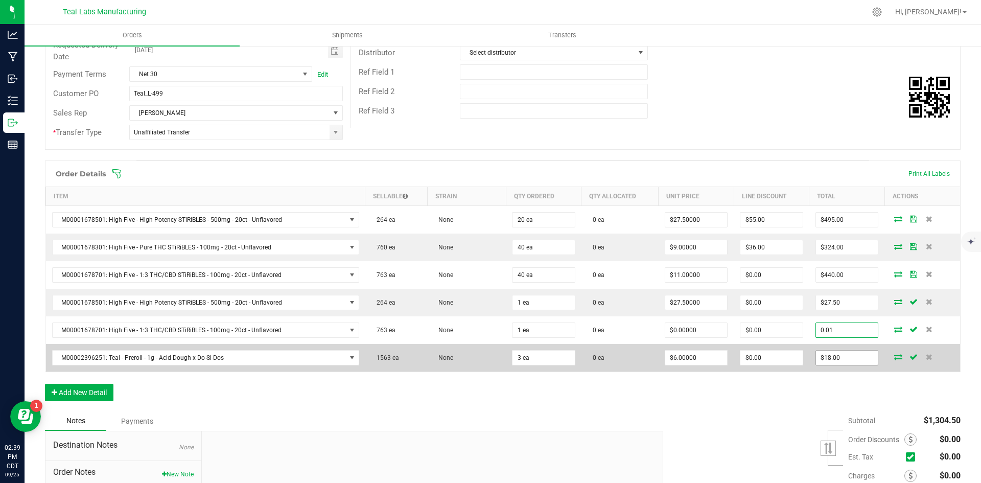
type input "0.01"
type input "$0.01000"
type input "$0.01"
click at [839, 358] on input "18" at bounding box center [847, 358] width 62 height 14
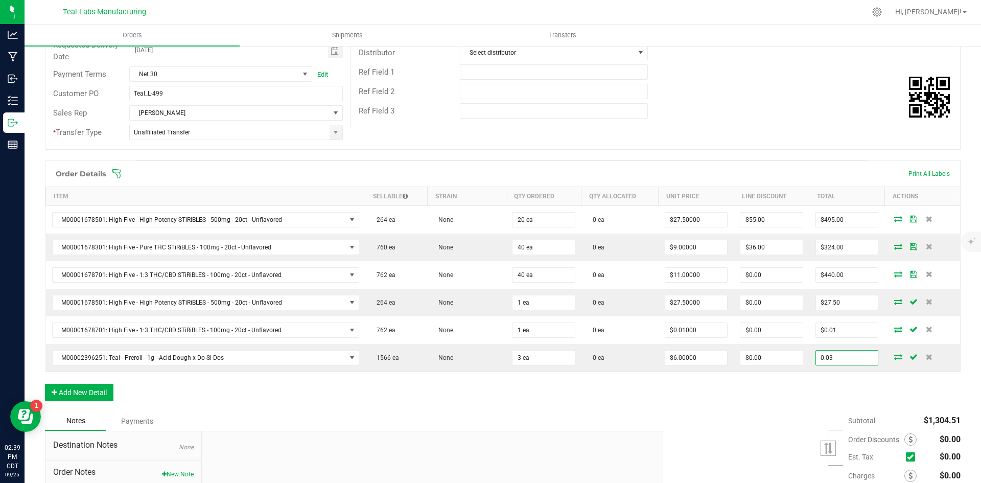
type input "0.03"
type input "$0.01000"
type input "$0.03"
click at [820, 395] on div "Order Details Print All Labels Item Sellable Strain Qty Ordered Qty Allocated U…" at bounding box center [503, 285] width 916 height 251
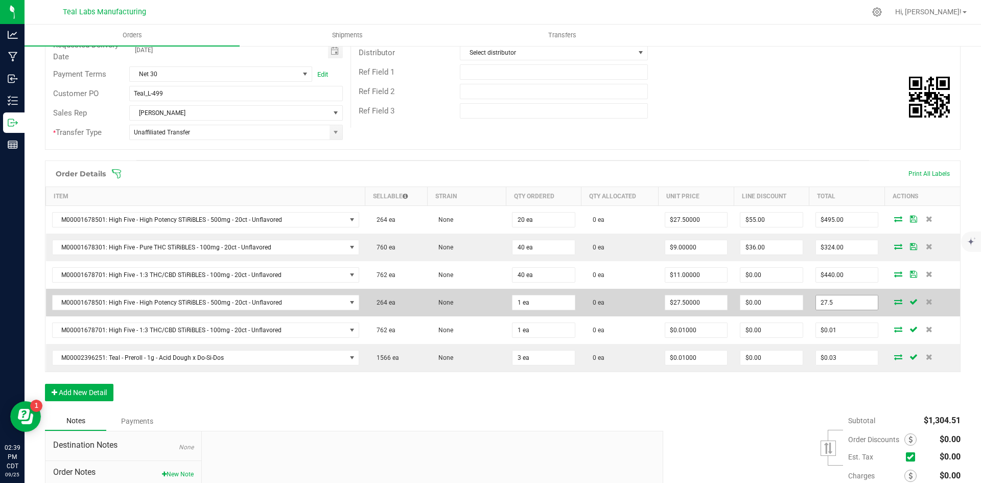
click at [842, 303] on input "27.5" at bounding box center [847, 302] width 62 height 14
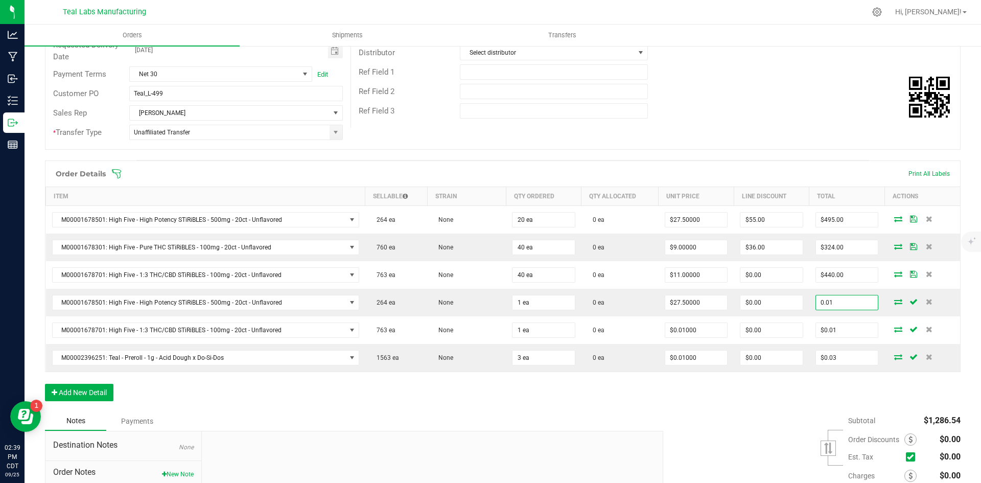
type input "0.01"
type input "$0.01000"
type input "$0.01"
click at [729, 416] on div "Subtotal $1,286.54 Est. Tax" at bounding box center [808, 475] width 305 height 129
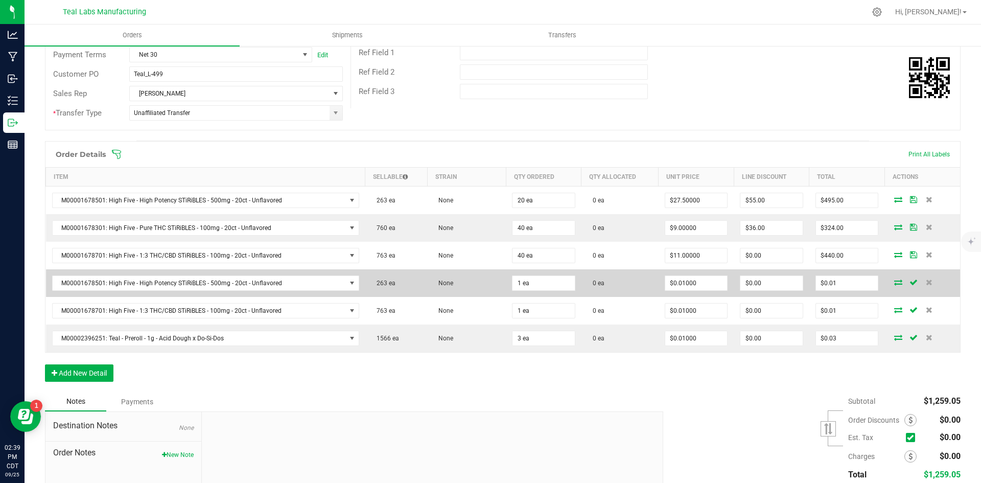
scroll to position [0, 0]
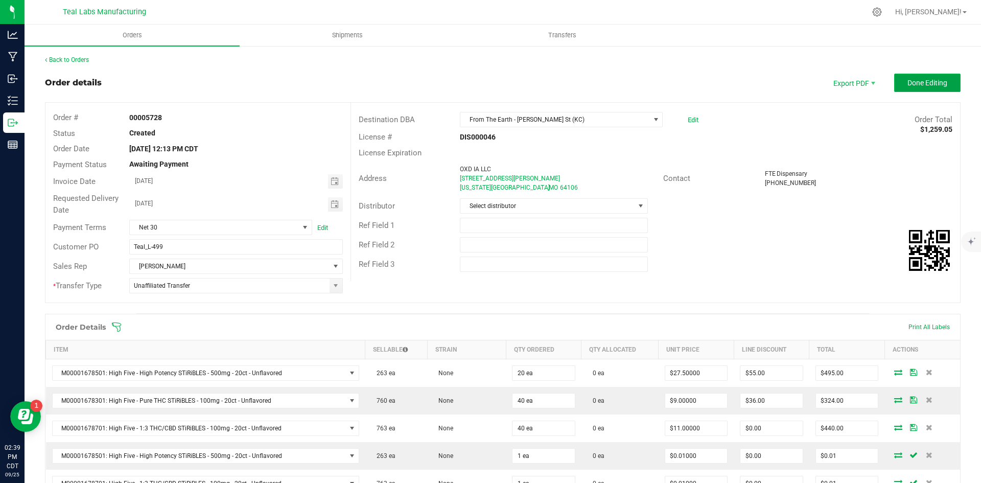
click at [899, 81] on button "Done Editing" at bounding box center [927, 83] width 66 height 18
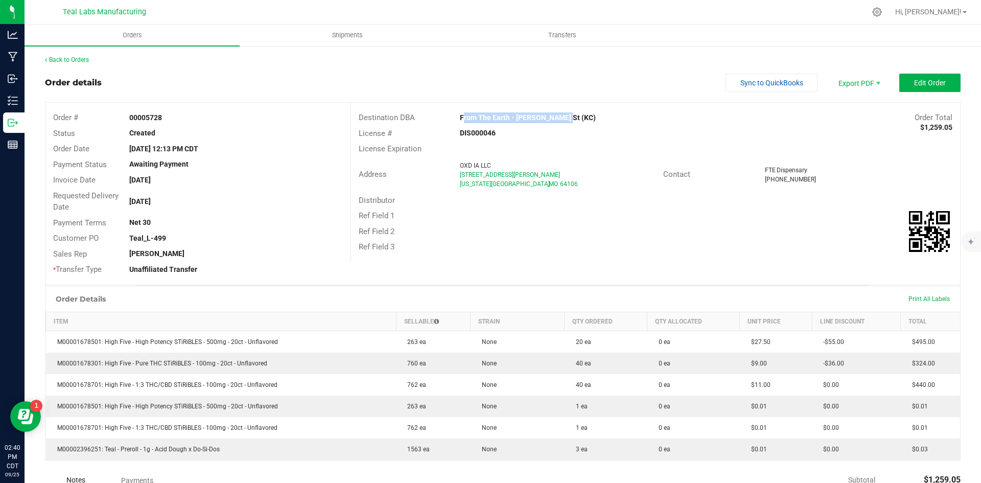
drag, startPoint x: 557, startPoint y: 122, endPoint x: 457, endPoint y: 117, distance: 99.8
click at [457, 117] on div "From The Earth - [PERSON_NAME] St (KC)" at bounding box center [579, 117] width 254 height 11
copy strong "From The Earth - [PERSON_NAME] St (KC)"
click at [847, 111] on span "Invoice PDF" at bounding box center [852, 114] width 63 height 15
click at [767, 83] on span "Sync to QuickBooks" at bounding box center [772, 83] width 63 height 8
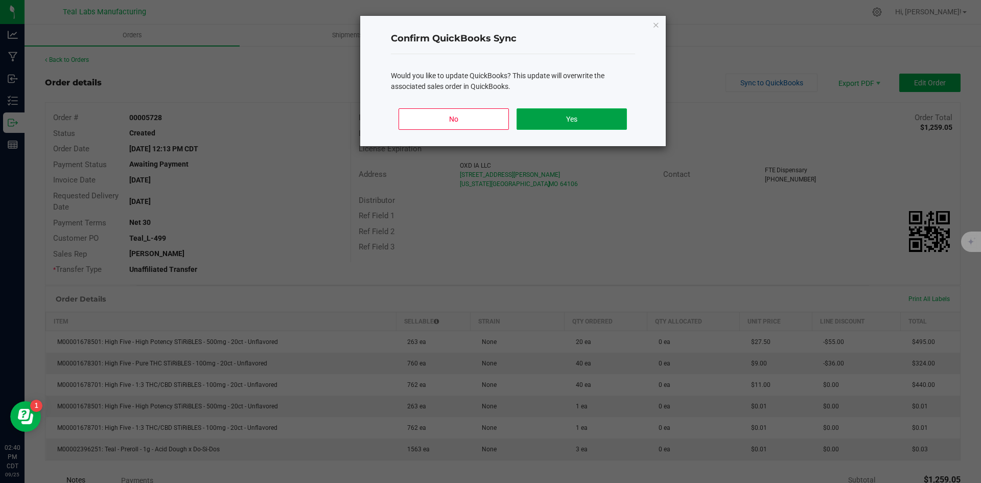
click at [596, 117] on button "Yes" at bounding box center [572, 118] width 110 height 21
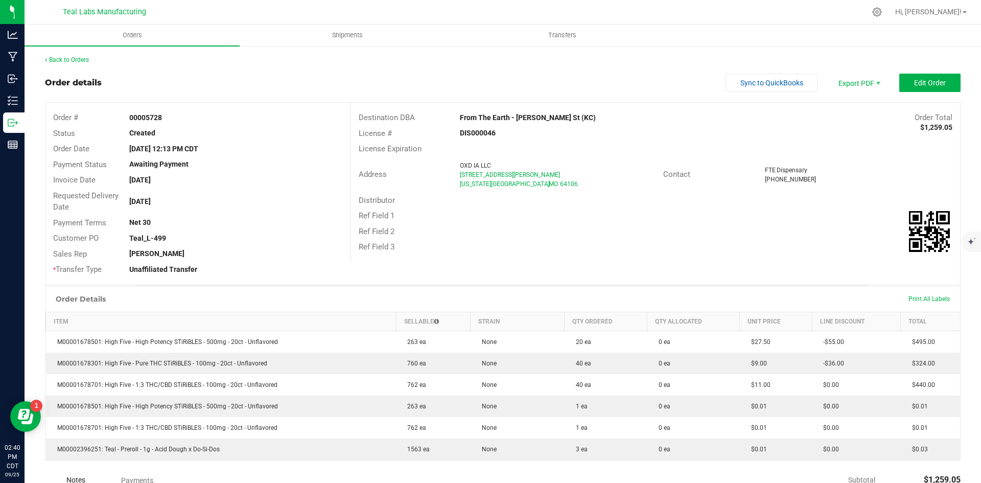
click at [82, 55] on div "Back to Orders" at bounding box center [503, 59] width 916 height 9
click at [85, 60] on link "Back to Orders" at bounding box center [67, 59] width 44 height 7
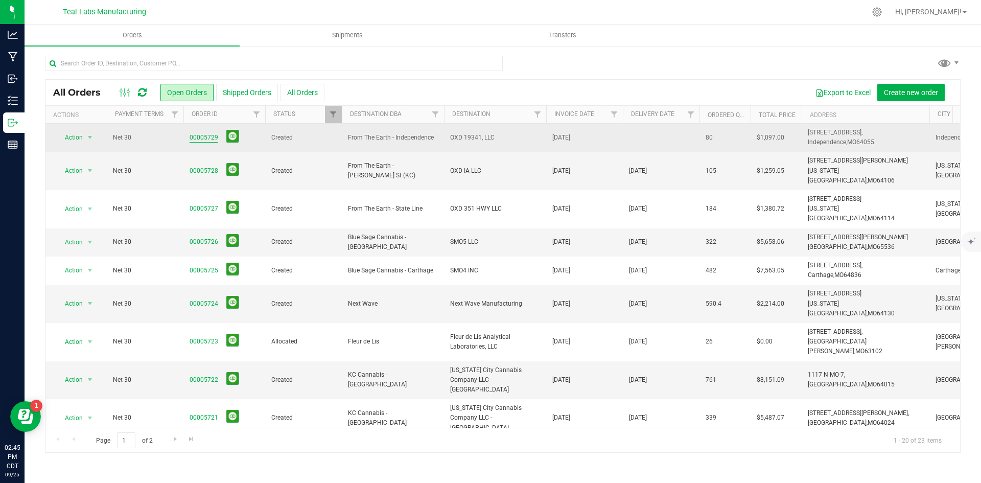
click at [209, 135] on link "00005729" at bounding box center [204, 138] width 29 height 10
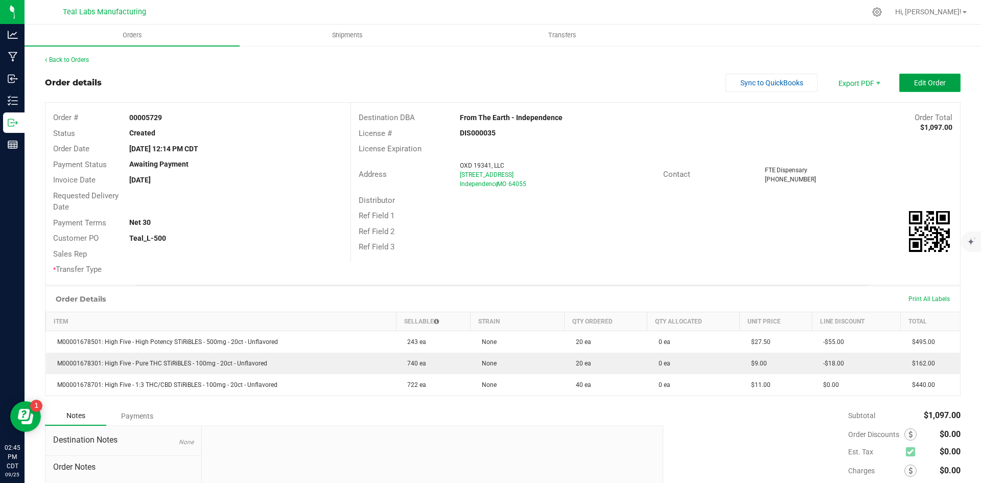
click at [924, 83] on span "Edit Order" at bounding box center [930, 83] width 32 height 8
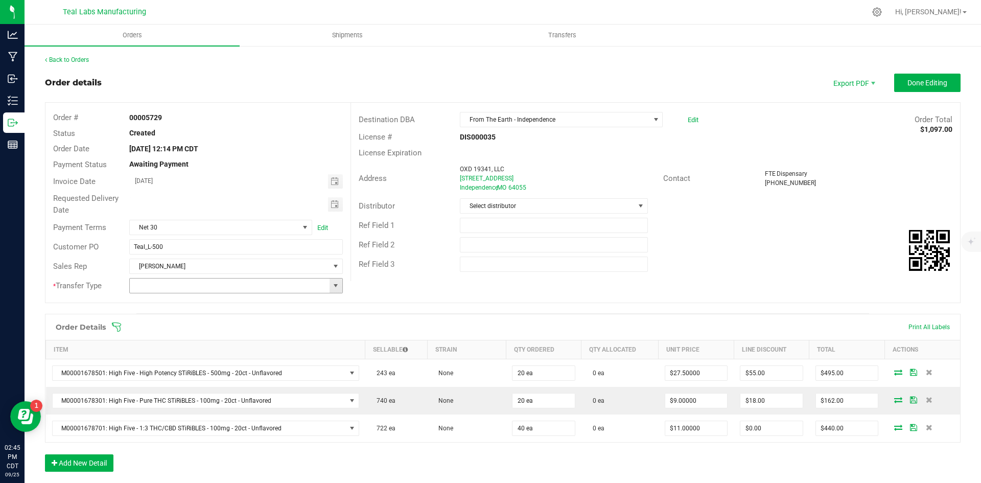
click at [335, 285] on span at bounding box center [336, 286] width 8 height 8
click at [322, 340] on li "Unaffiliated Transfer" at bounding box center [234, 338] width 211 height 17
type input "Unaffiliated Transfer"
click at [333, 201] on span "Toggle calendar" at bounding box center [335, 204] width 8 height 8
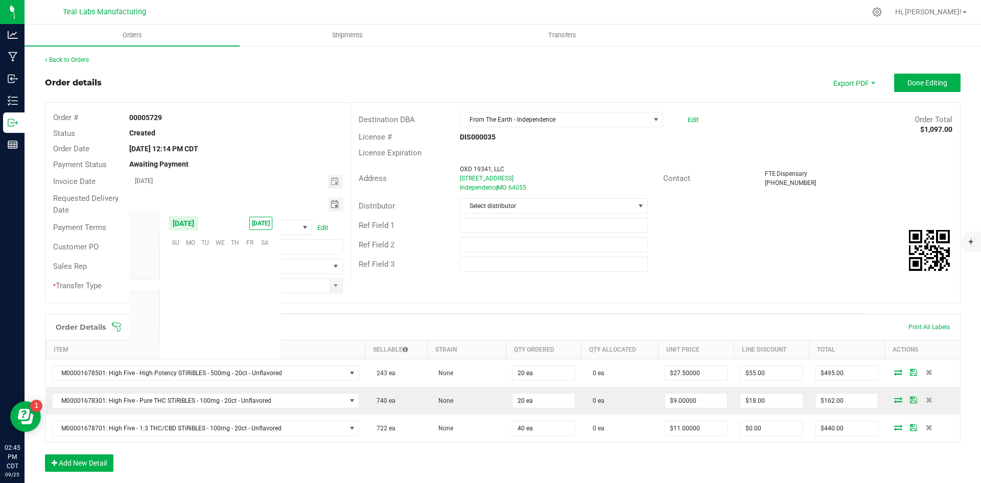
scroll to position [165758, 0]
click at [146, 298] on span "Oct" at bounding box center [144, 297] width 9 height 7
click at [247, 255] on span "3" at bounding box center [250, 257] width 15 height 16
type input "10/03/2025"
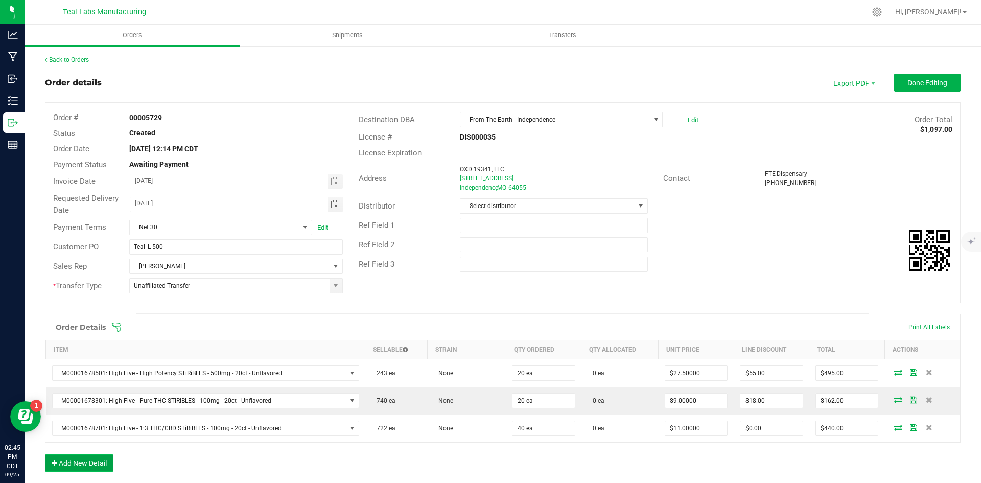
click at [108, 466] on button "Add New Detail" at bounding box center [79, 462] width 68 height 17
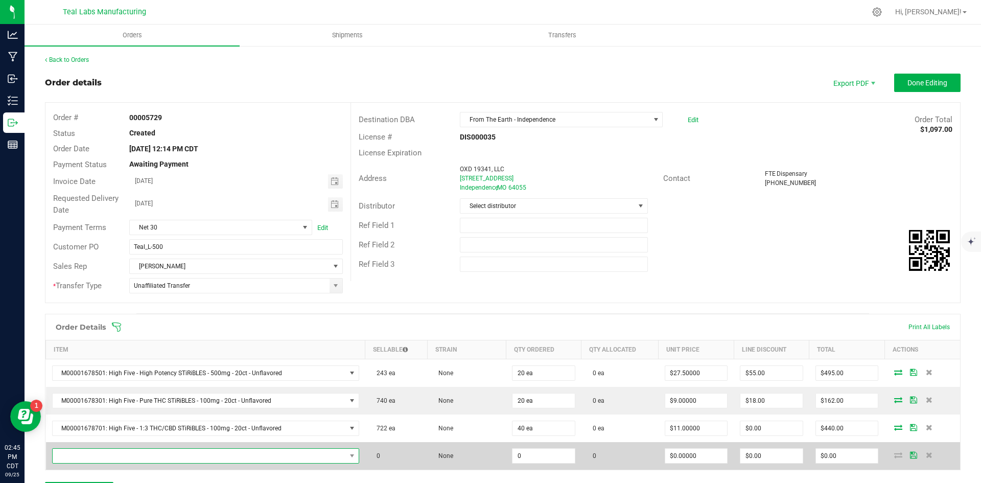
click at [105, 458] on span "NO DATA FOUND" at bounding box center [199, 456] width 293 height 14
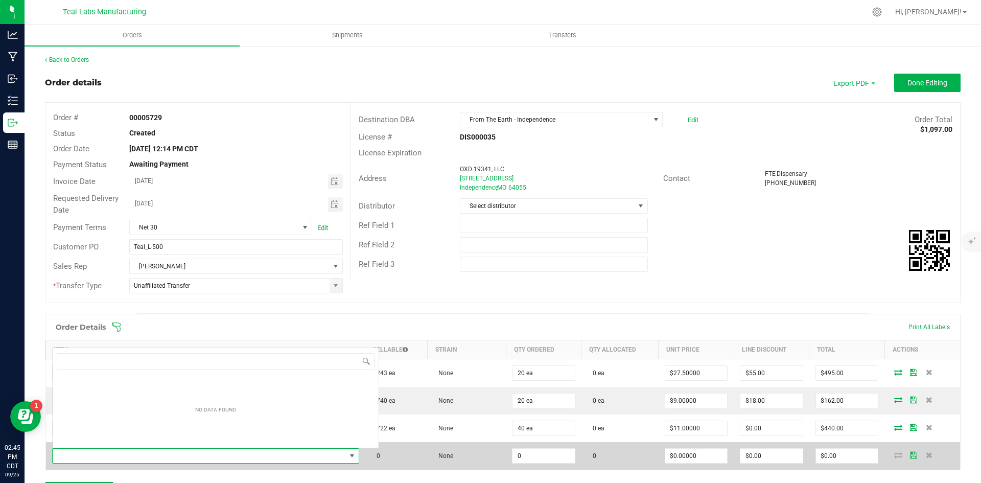
scroll to position [15, 298]
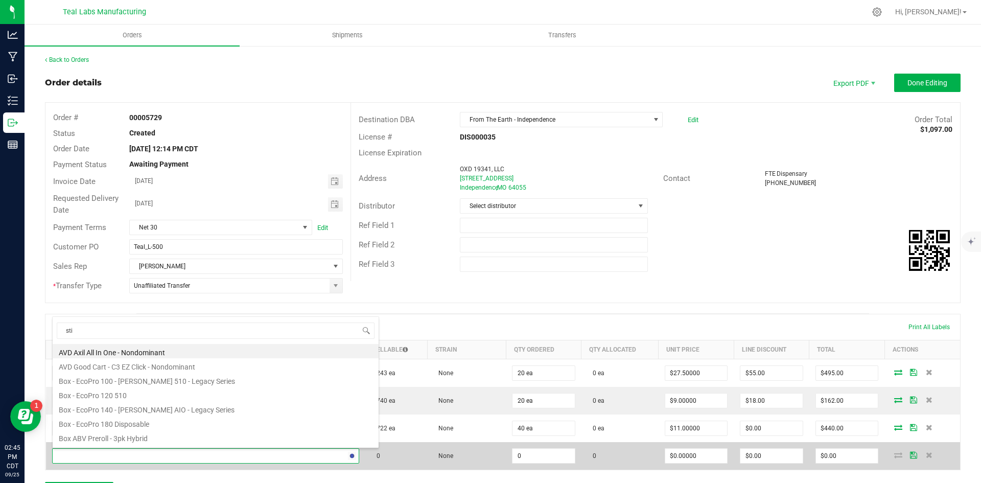
type input "stir"
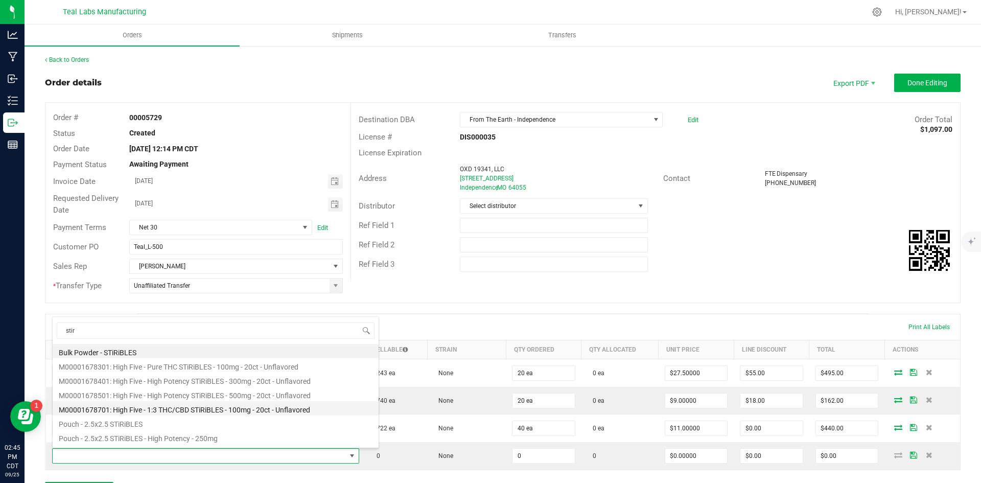
click at [286, 408] on li "M00001678701: High Five - 1:3 THC/CBD STiRiBLES - 100mg - 20ct - Unflavored" at bounding box center [216, 408] width 326 height 14
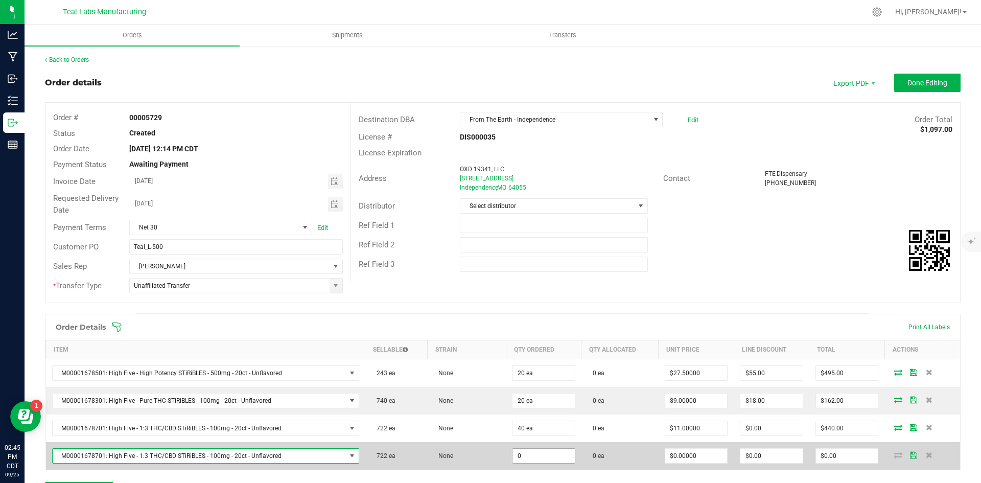
click at [526, 454] on input "0" at bounding box center [544, 456] width 62 height 14
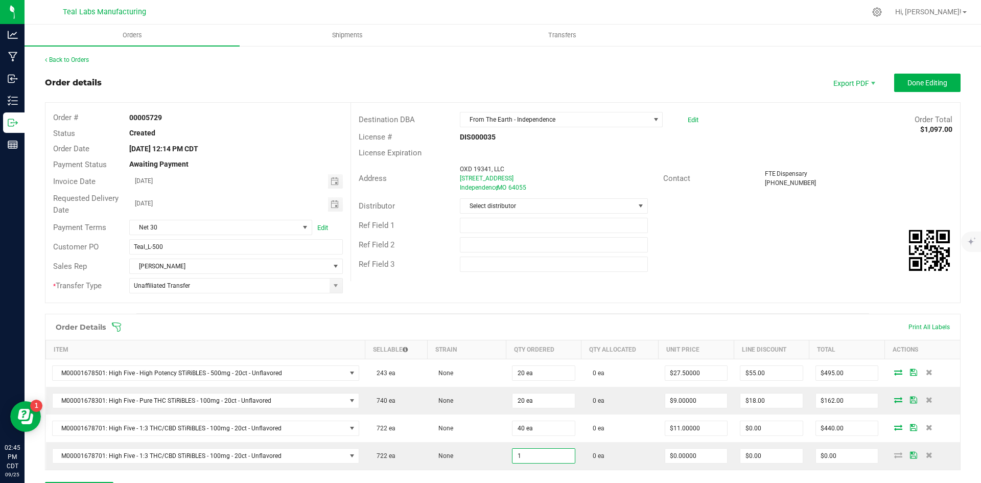
type input "1 ea"
click at [818, 273] on div "Ref Field 3" at bounding box center [655, 264] width 609 height 19
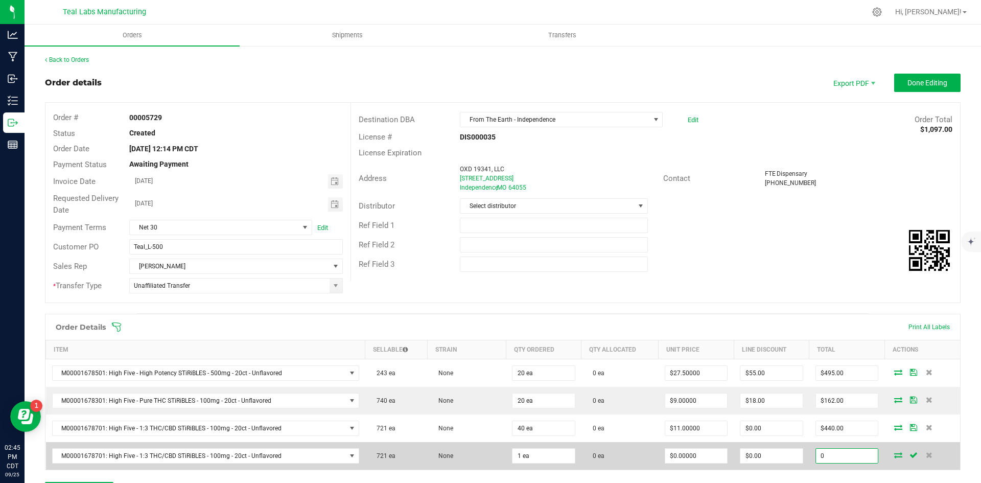
click at [832, 458] on input "0" at bounding box center [847, 456] width 62 height 14
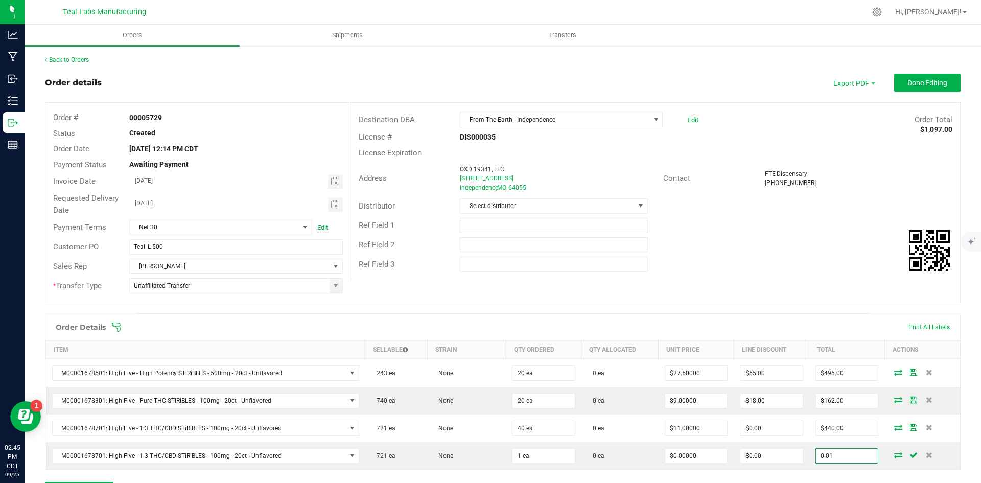
type input "0.01"
type input "$0.01000"
type input "$0.01"
click at [743, 246] on div "Ref Field 2" at bounding box center [655, 244] width 609 height 19
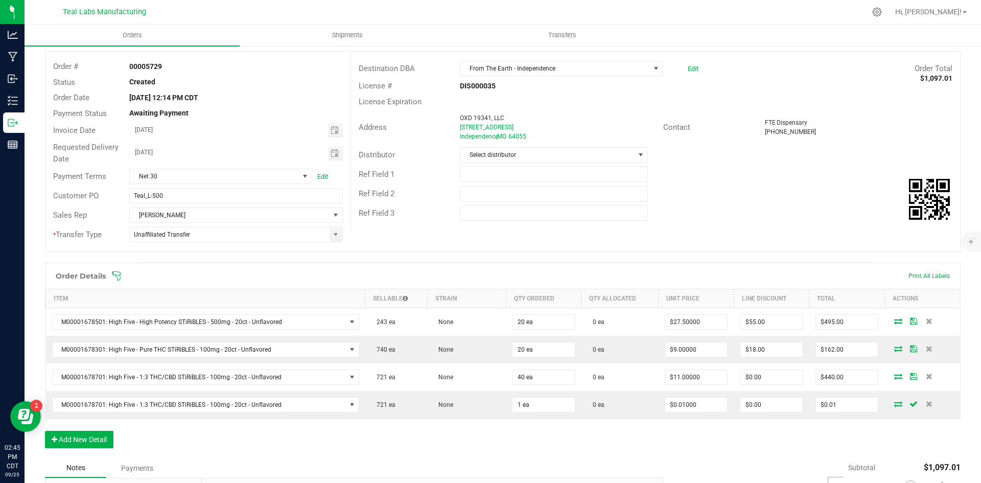
scroll to position [0, 0]
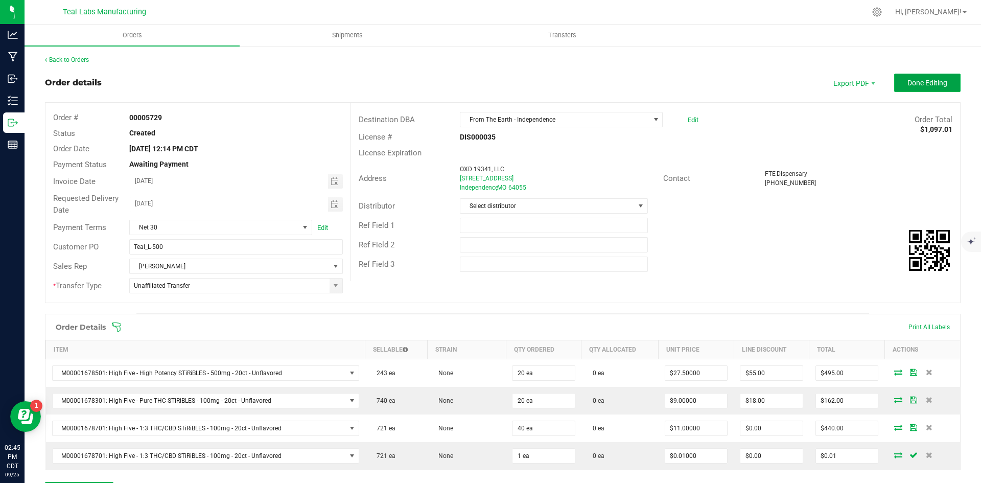
click at [909, 76] on button "Done Editing" at bounding box center [927, 83] width 66 height 18
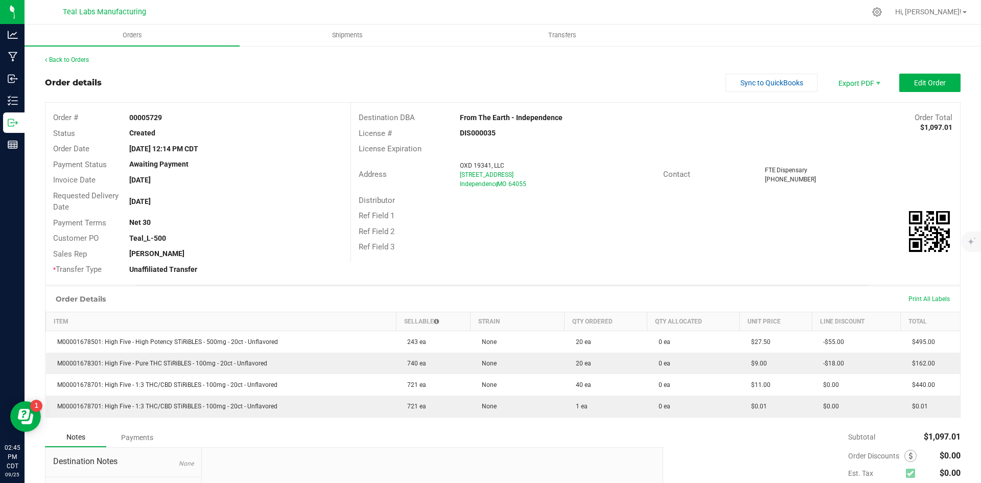
drag, startPoint x: 561, startPoint y: 118, endPoint x: 456, endPoint y: 118, distance: 104.3
click at [456, 118] on div "From The Earth - Independence" at bounding box center [579, 117] width 254 height 11
copy strong "From The Earth - Independence"
click at [852, 116] on span "Invoice PDF" at bounding box center [852, 114] width 63 height 15
click at [750, 81] on span "Sync to QuickBooks" at bounding box center [772, 83] width 63 height 8
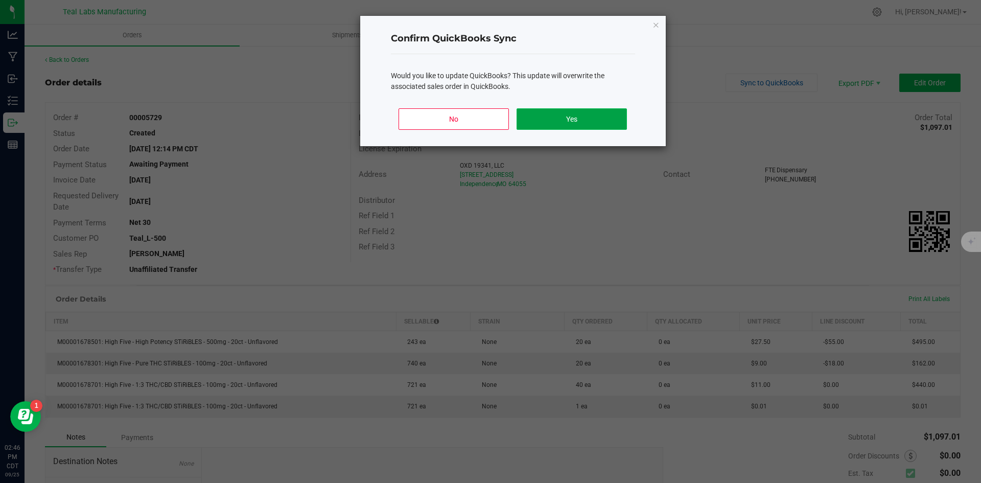
click at [604, 115] on button "Yes" at bounding box center [572, 118] width 110 height 21
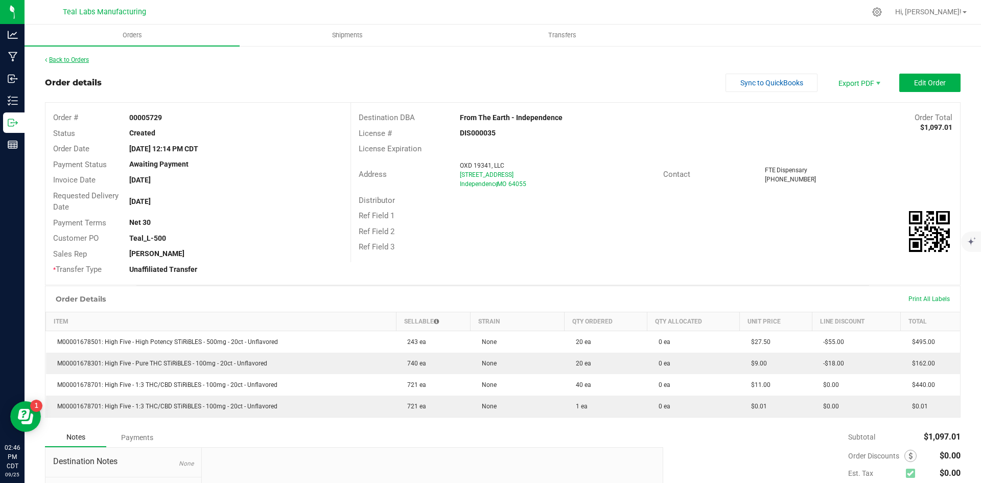
click at [86, 57] on link "Back to Orders" at bounding box center [67, 59] width 44 height 7
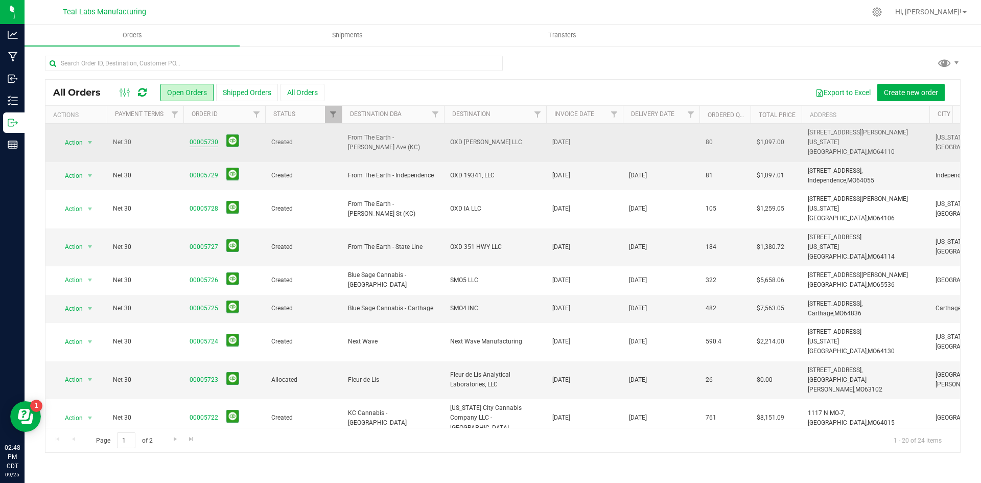
click at [206, 137] on link "00005730" at bounding box center [204, 142] width 29 height 10
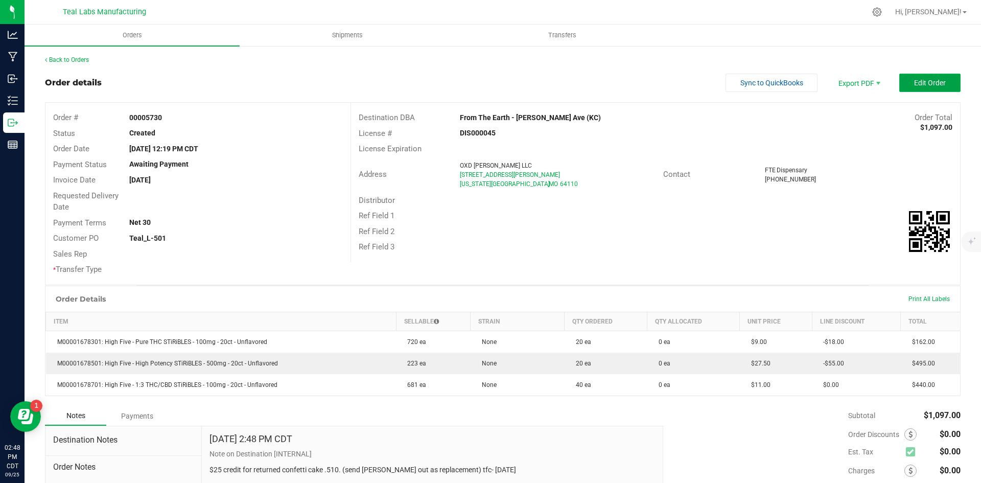
click at [920, 79] on span "Edit Order" at bounding box center [930, 83] width 32 height 8
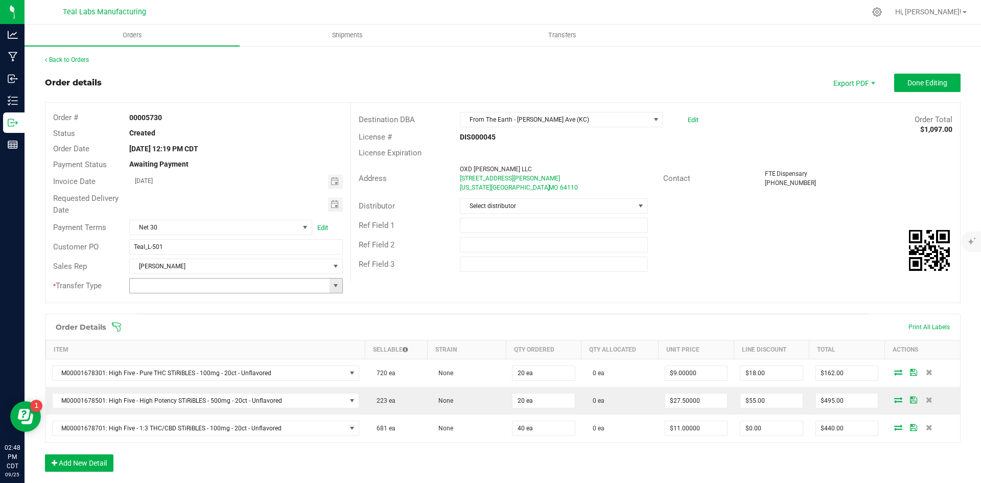
click at [332, 286] on span at bounding box center [336, 286] width 8 height 8
click at [198, 339] on li "Unaffiliated Transfer" at bounding box center [234, 338] width 211 height 17
type input "Unaffiliated Transfer"
click at [85, 461] on button "Add New Detail" at bounding box center [79, 462] width 68 height 17
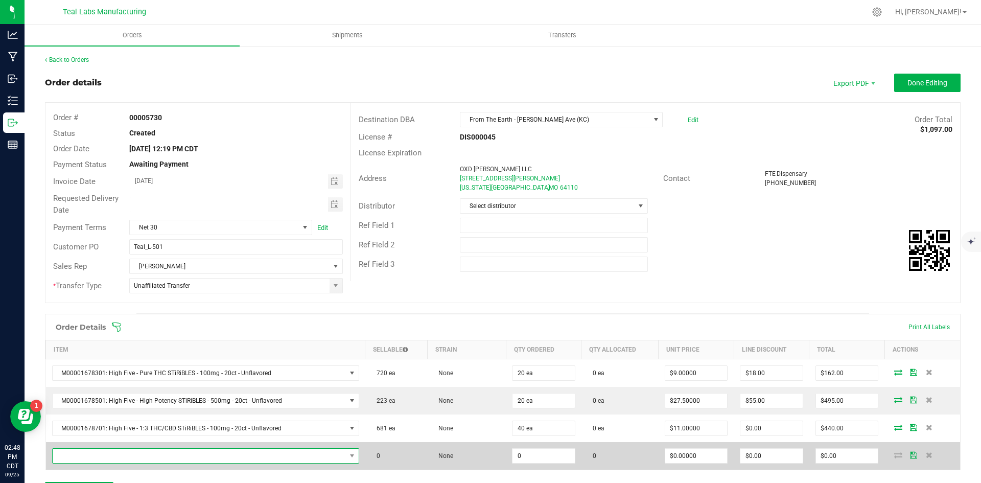
click at [179, 458] on span "NO DATA FOUND" at bounding box center [199, 456] width 293 height 14
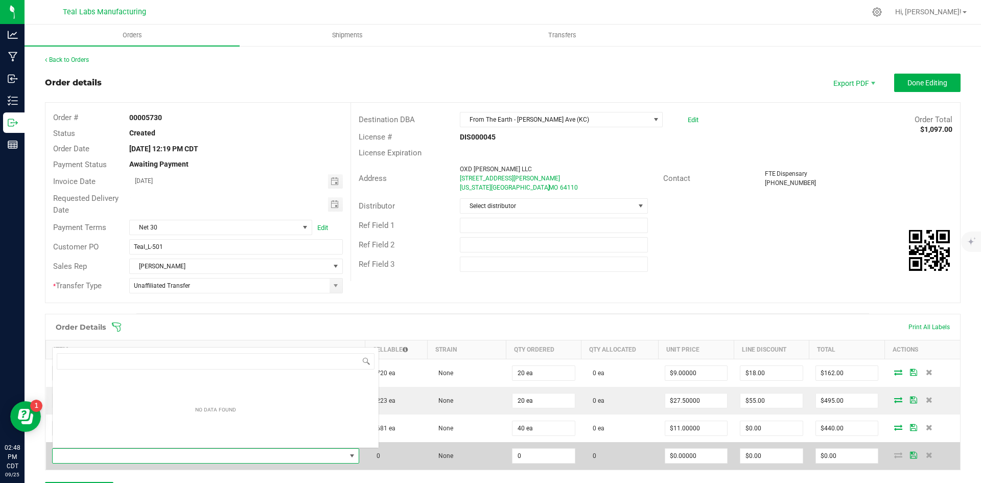
scroll to position [15, 298]
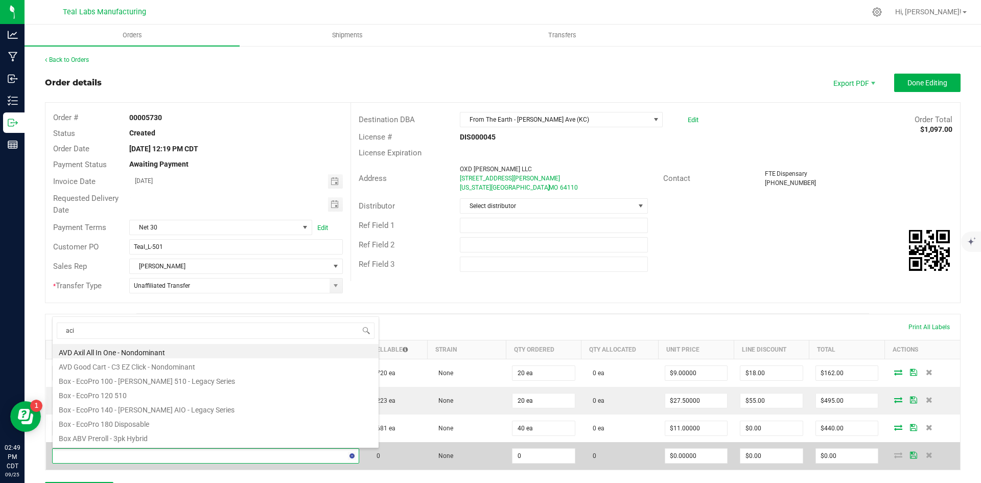
type input "acid"
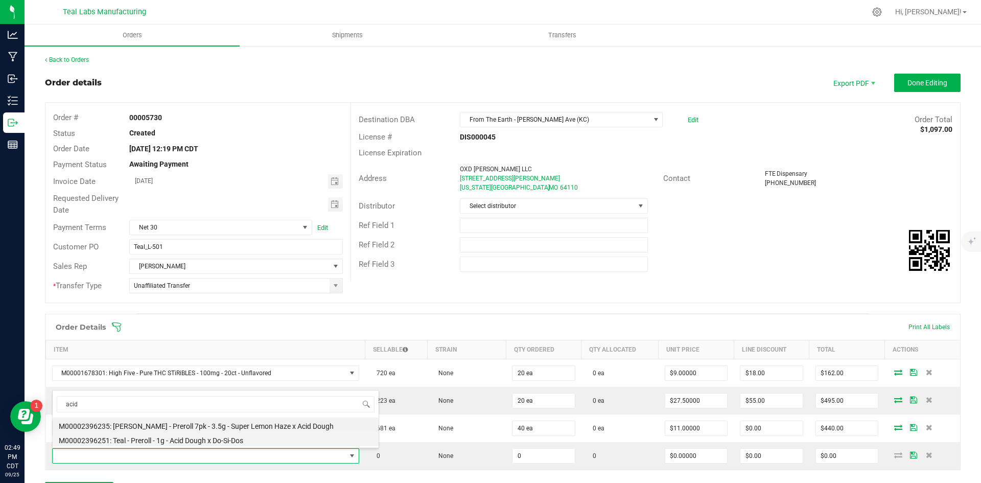
click at [198, 441] on li "M00002396251: Teal - Preroll - 1g - Acid Dough x Do-Si-Dos" at bounding box center [216, 439] width 326 height 14
type input "0 ea"
type input "$6.00000"
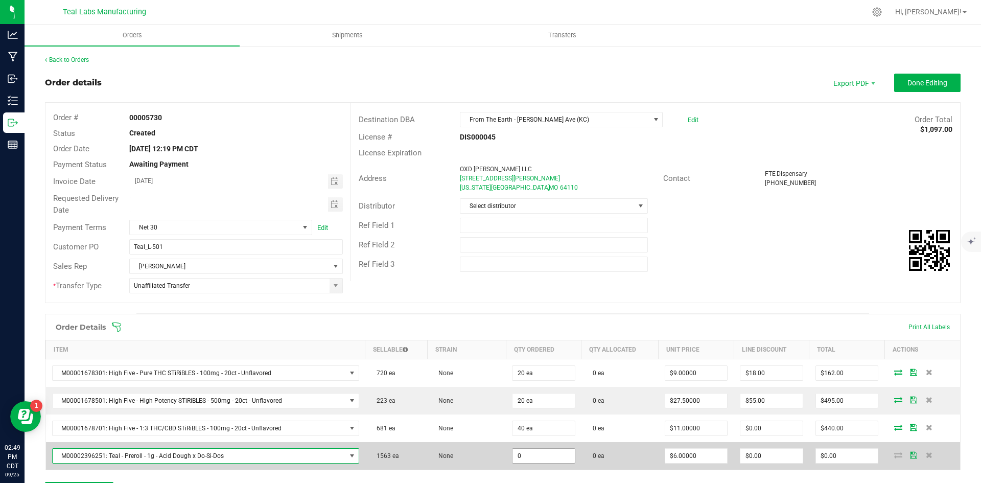
click at [533, 455] on input "0" at bounding box center [544, 456] width 62 height 14
type input "3 ea"
type input "18"
click at [842, 450] on input "18" at bounding box center [847, 456] width 62 height 14
click at [838, 453] on input "18" at bounding box center [847, 456] width 62 height 14
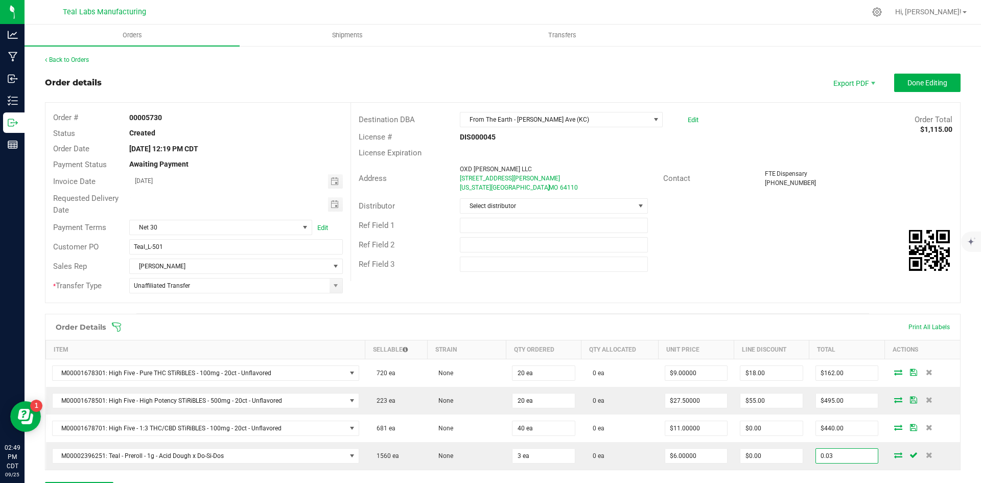
type input "0.03"
type input "$0.01000"
type input "$0.03"
click at [838, 252] on div "Ref Field 2" at bounding box center [655, 244] width 609 height 19
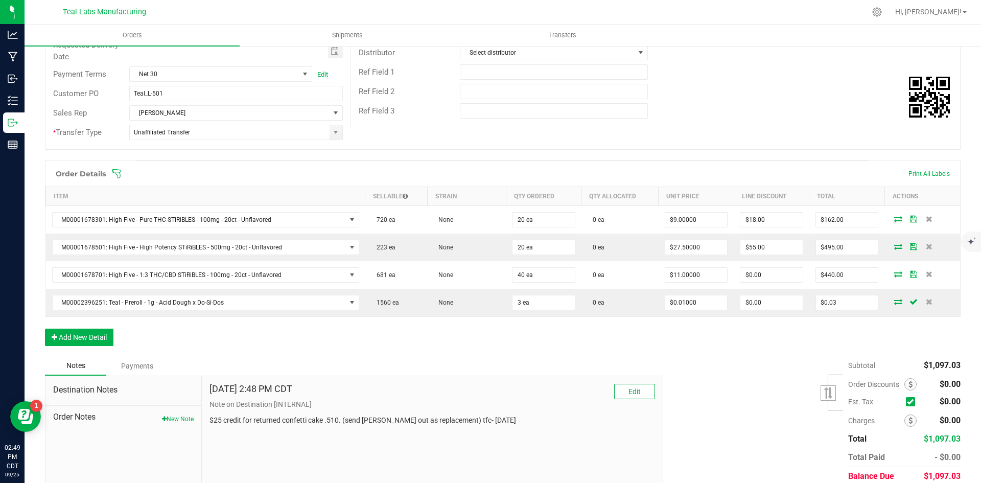
scroll to position [0, 0]
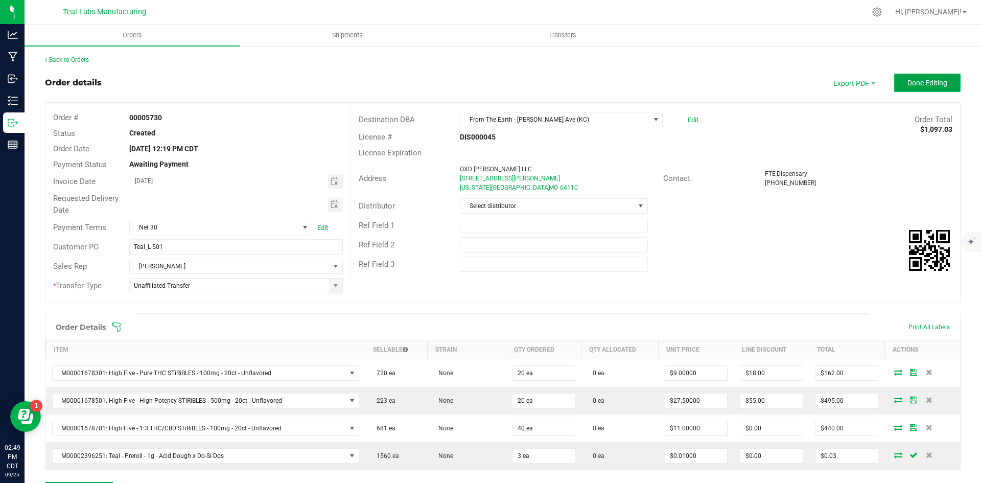
click at [908, 79] on span "Done Editing" at bounding box center [928, 83] width 40 height 8
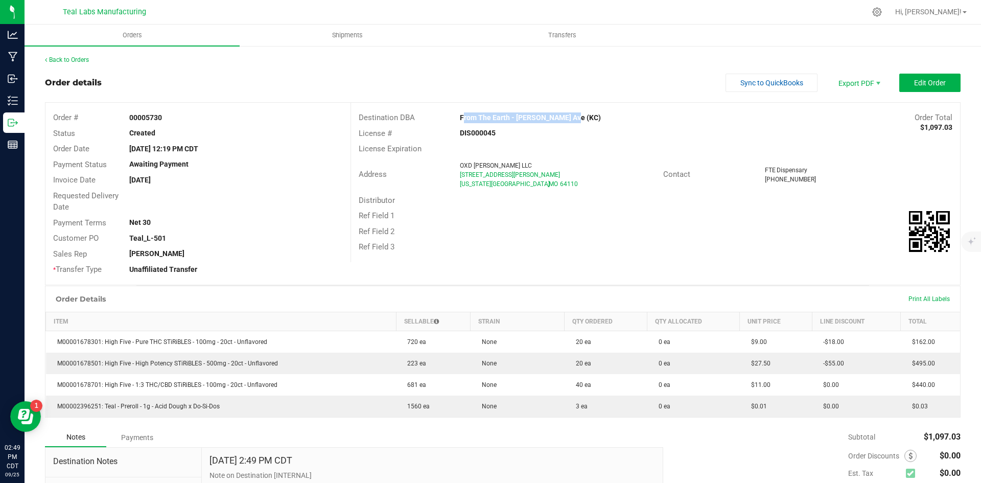
drag, startPoint x: 582, startPoint y: 117, endPoint x: 457, endPoint y: 114, distance: 124.7
click at [457, 114] on div "From The Earth - [PERSON_NAME] Ave (KC)" at bounding box center [579, 117] width 254 height 11
copy strong "From The Earth - [PERSON_NAME] Ave (KC)"
click at [852, 113] on span "Invoice PDF" at bounding box center [852, 114] width 63 height 15
click at [733, 78] on button "Sync to QuickBooks" at bounding box center [772, 83] width 92 height 18
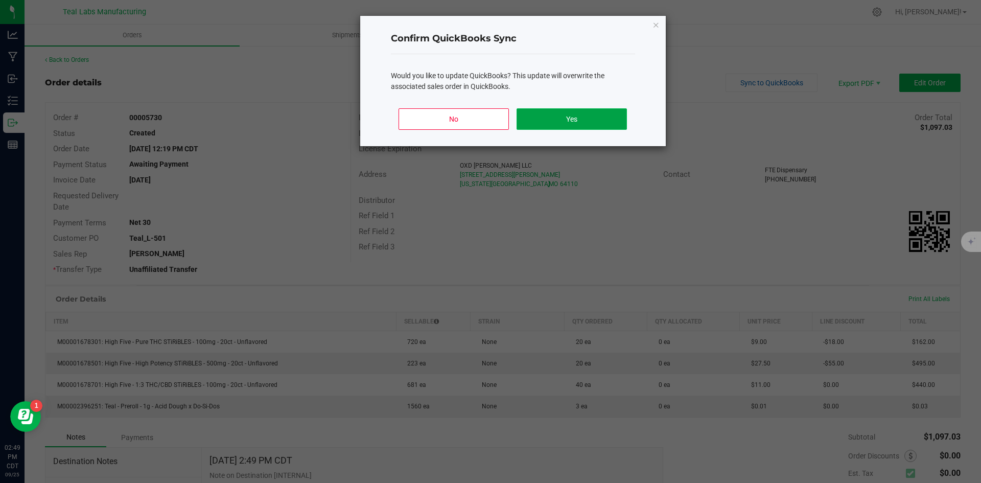
click at [570, 118] on button "Yes" at bounding box center [572, 118] width 110 height 21
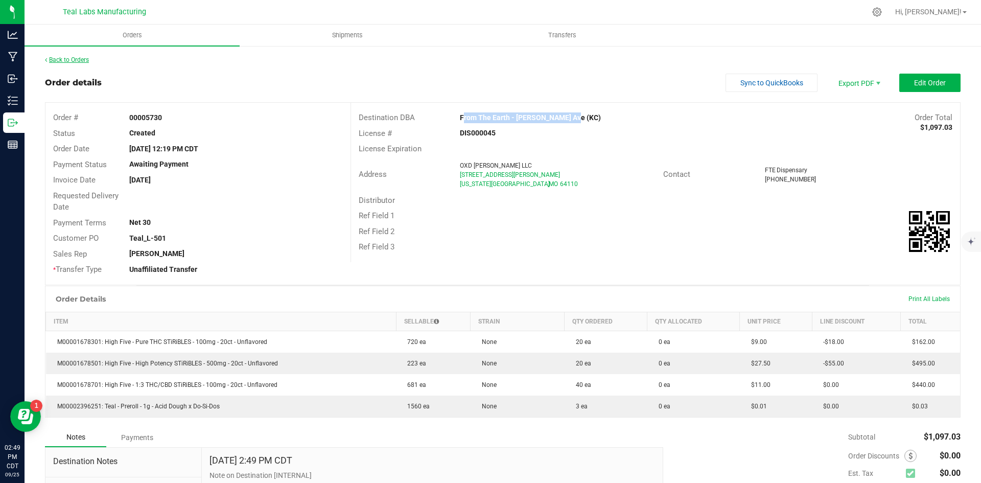
click at [85, 59] on link "Back to Orders" at bounding box center [67, 59] width 44 height 7
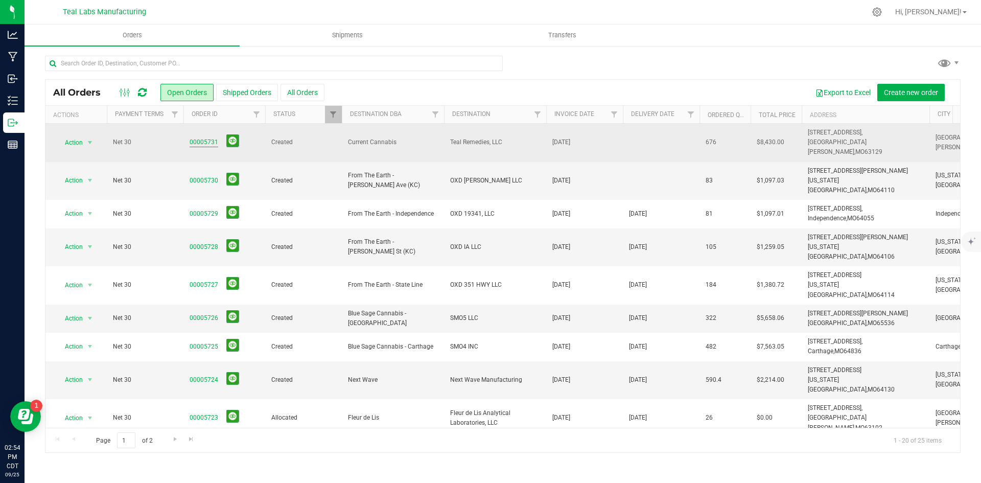
click at [197, 139] on link "00005731" at bounding box center [204, 142] width 29 height 10
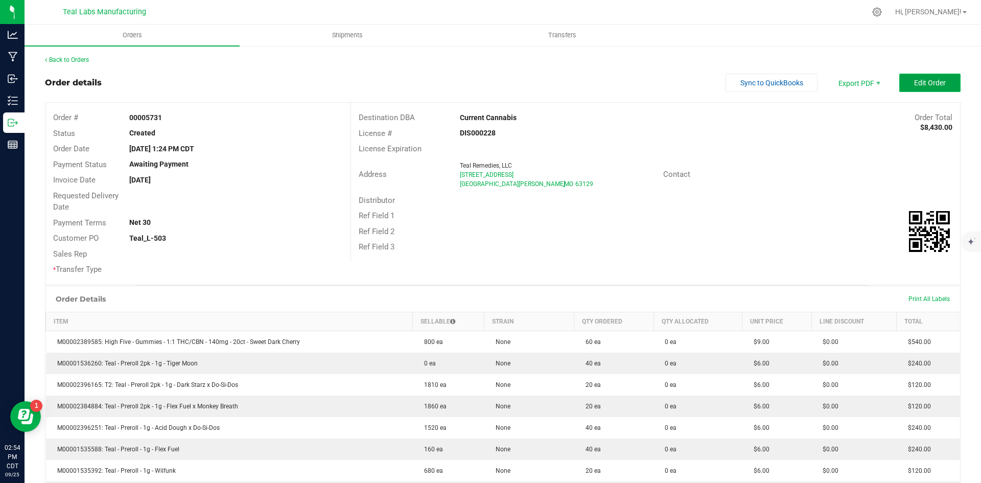
click at [914, 80] on span "Edit Order" at bounding box center [930, 83] width 32 height 8
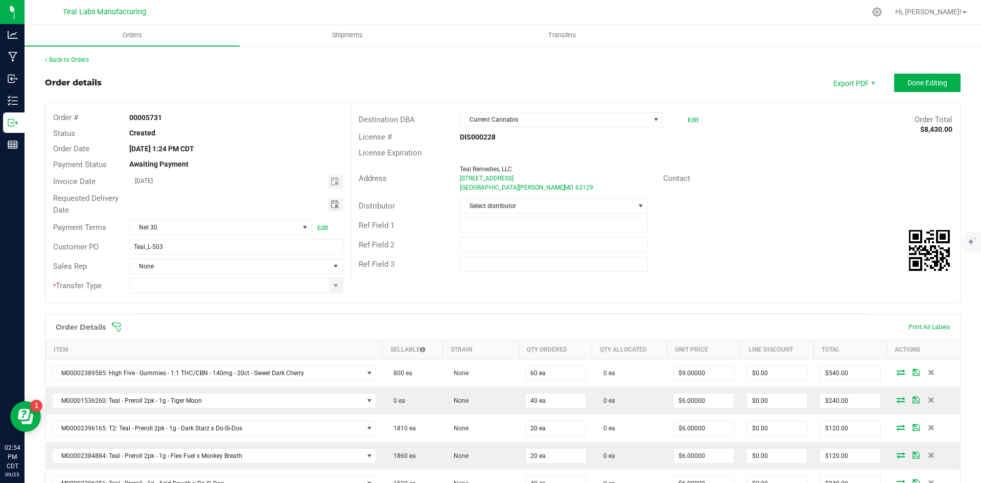
click at [331, 202] on span "Toggle calendar" at bounding box center [335, 204] width 8 height 8
drag, startPoint x: 150, startPoint y: 297, endPoint x: 159, endPoint y: 290, distance: 11.7
click at [150, 297] on li "Oct" at bounding box center [144, 297] width 31 height 12
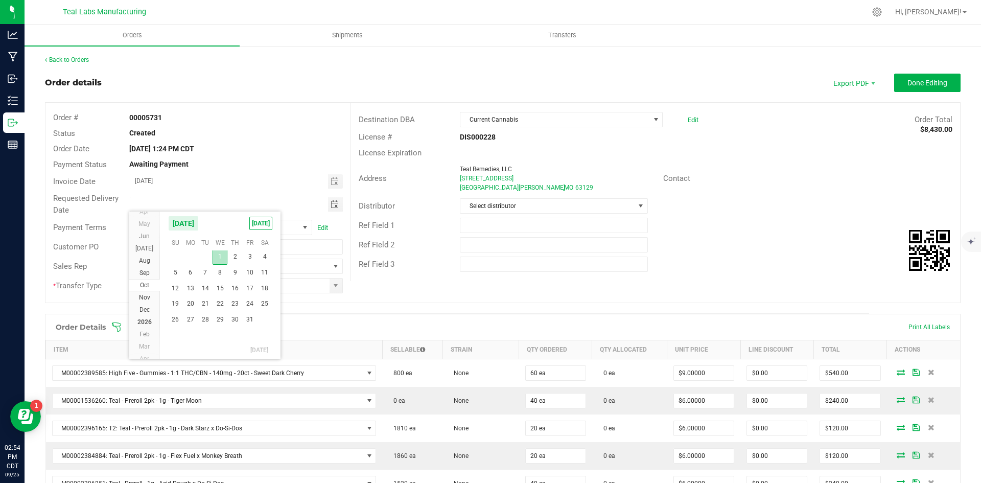
click at [219, 256] on span "1" at bounding box center [220, 257] width 15 height 16
click at [332, 204] on span "Toggle calendar" at bounding box center [335, 204] width 8 height 8
click at [149, 271] on span "Sep" at bounding box center [145, 272] width 10 height 7
click at [190, 318] on span "29" at bounding box center [190, 321] width 15 height 16
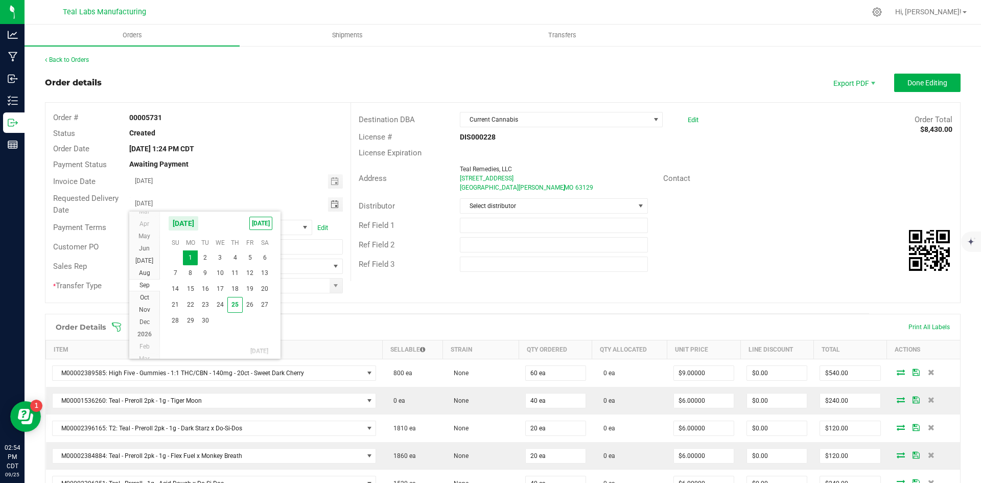
type input "[DATE]"
click at [842, 201] on div "Distributor Select distributor" at bounding box center [655, 205] width 609 height 19
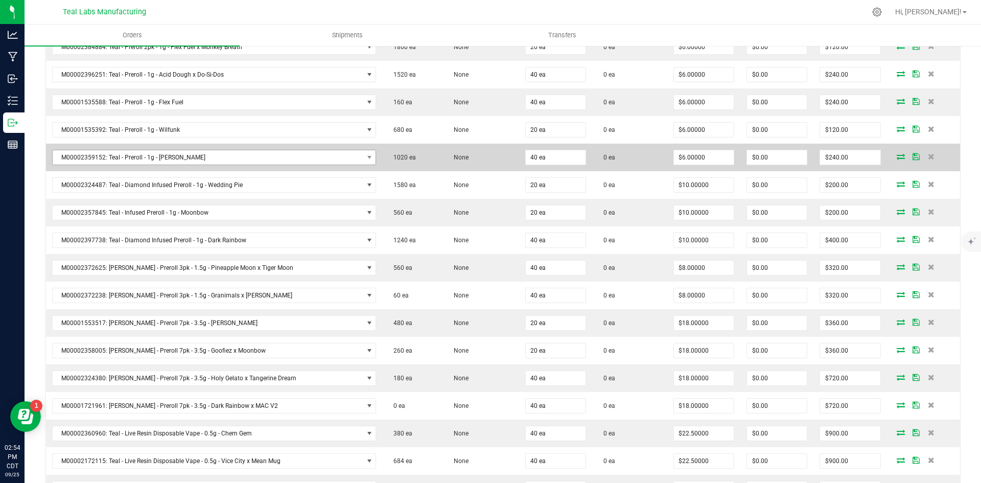
scroll to position [153, 0]
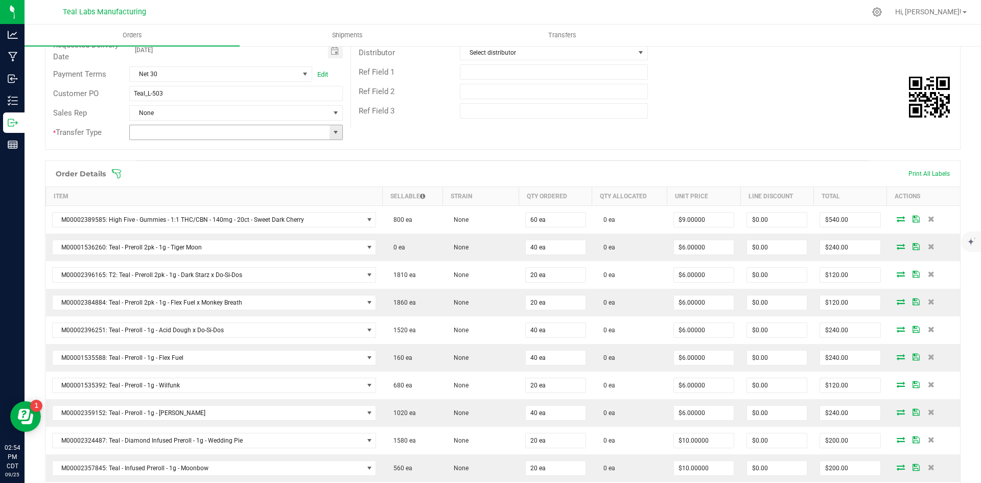
click at [337, 128] on span at bounding box center [336, 132] width 8 height 8
click at [235, 185] on li "Unaffiliated Transfer" at bounding box center [234, 185] width 211 height 17
type input "Unaffiliated Transfer"
click at [530, 131] on div "Order # 00005731 Status Created Order Date [DATE] 1:24 PM CDT Payment Status Aw…" at bounding box center [502, 49] width 915 height 200
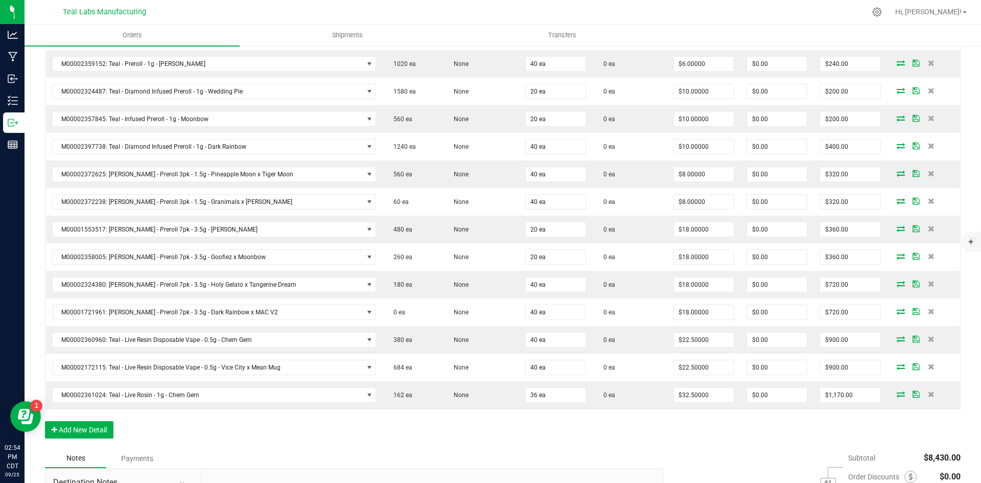
scroll to position [613, 0]
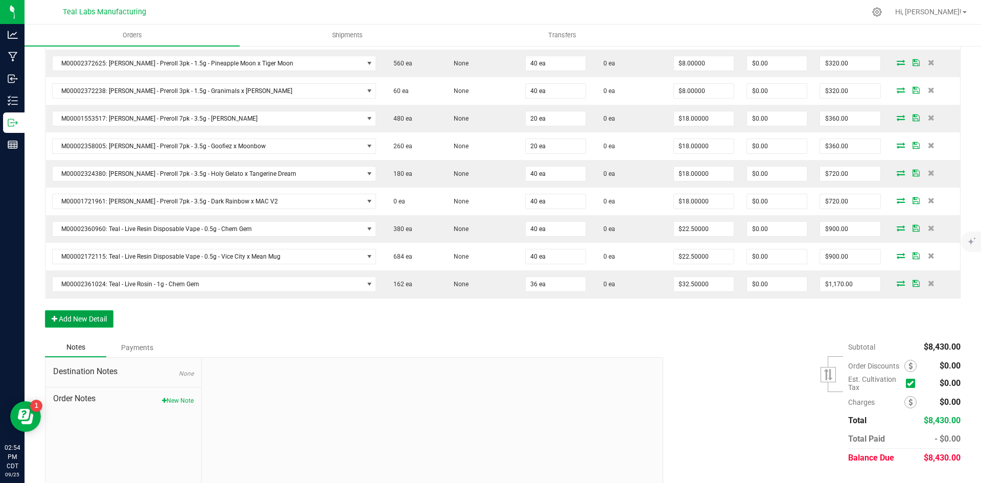
click at [86, 319] on button "Add New Detail" at bounding box center [79, 318] width 68 height 17
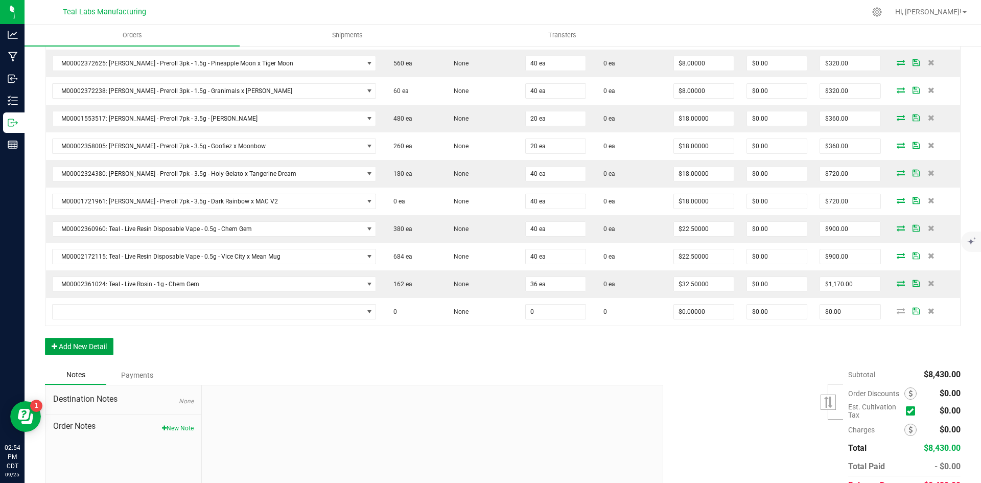
click at [89, 350] on button "Add New Detail" at bounding box center [79, 346] width 68 height 17
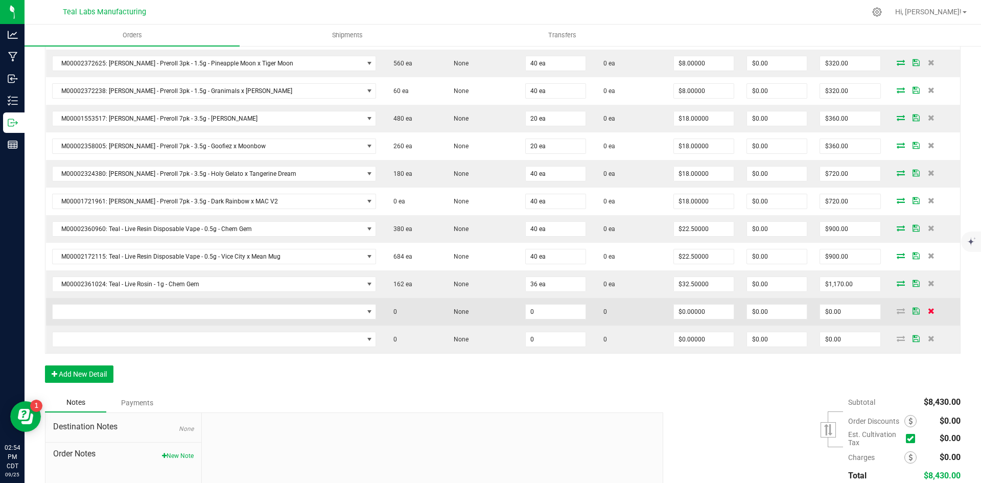
click at [928, 310] on icon at bounding box center [931, 311] width 7 height 6
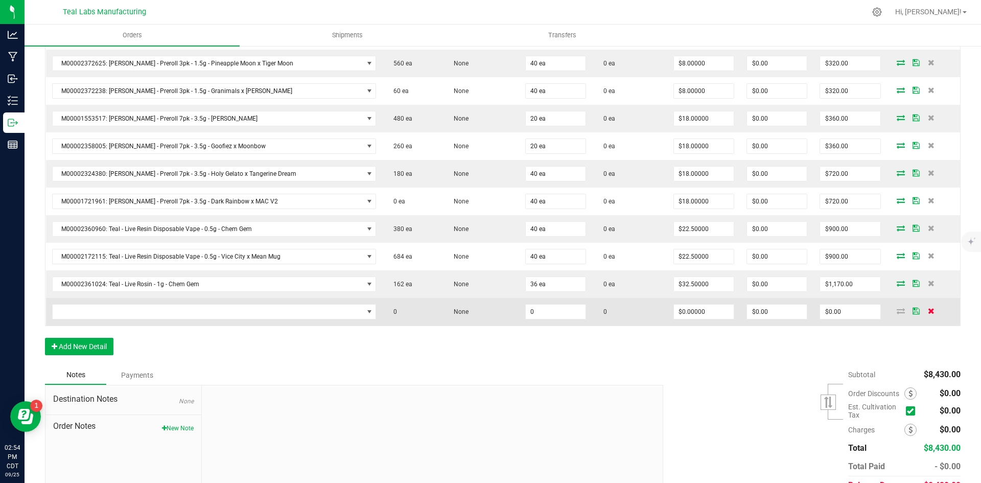
click at [928, 308] on icon at bounding box center [931, 311] width 7 height 6
click at [924, 308] on div "Order Details Print All Labels Item Sellable Strain Qty Ordered Qty Allocated U…" at bounding box center [503, 32] width 916 height 665
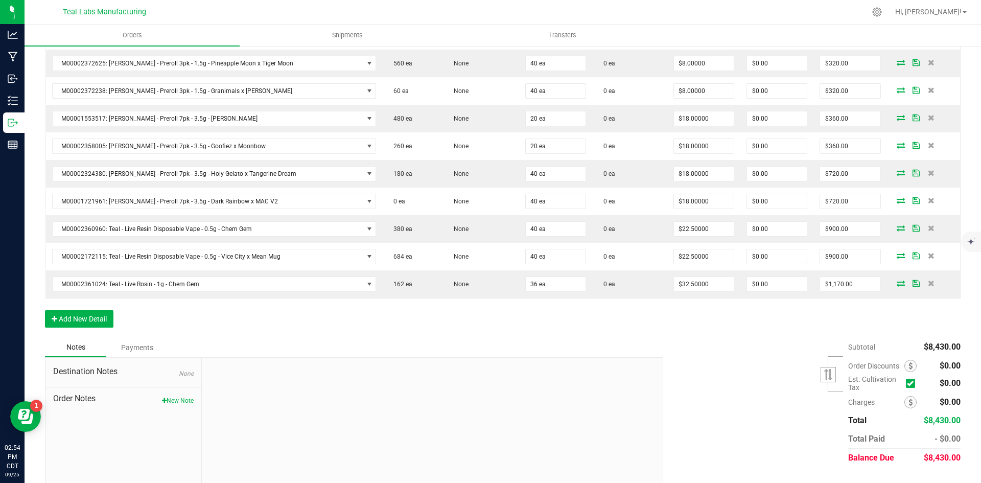
click at [745, 410] on div "Subtotal $8,430.00 Est. Cultivation Tax" at bounding box center [808, 402] width 305 height 129
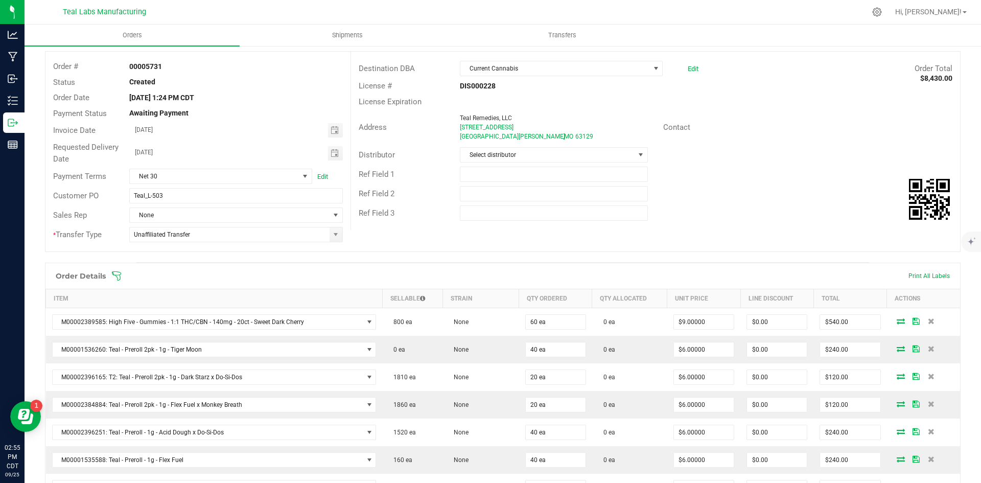
scroll to position [0, 0]
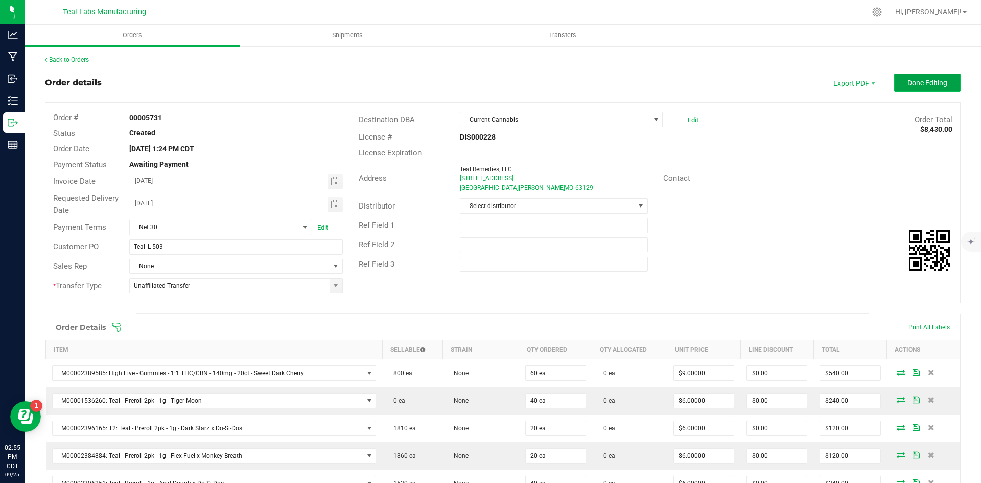
click at [899, 82] on button "Done Editing" at bounding box center [927, 83] width 66 height 18
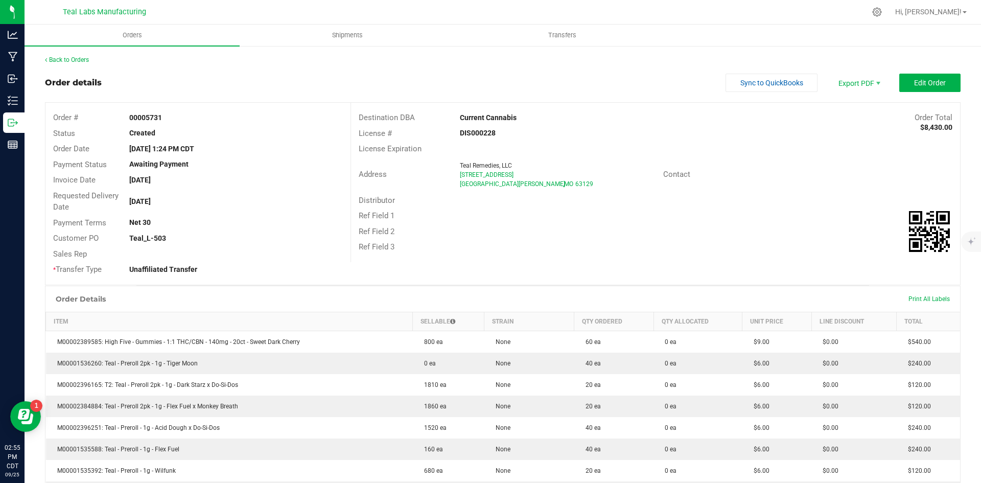
drag, startPoint x: 548, startPoint y: 114, endPoint x: 456, endPoint y: 119, distance: 92.1
click at [456, 119] on div "Current Cannabis" at bounding box center [579, 117] width 254 height 11
copy strong "Current Cannabis"
click at [835, 114] on span "Invoice PDF" at bounding box center [852, 114] width 63 height 15
click at [739, 77] on button "Sync to QuickBooks" at bounding box center [772, 83] width 92 height 18
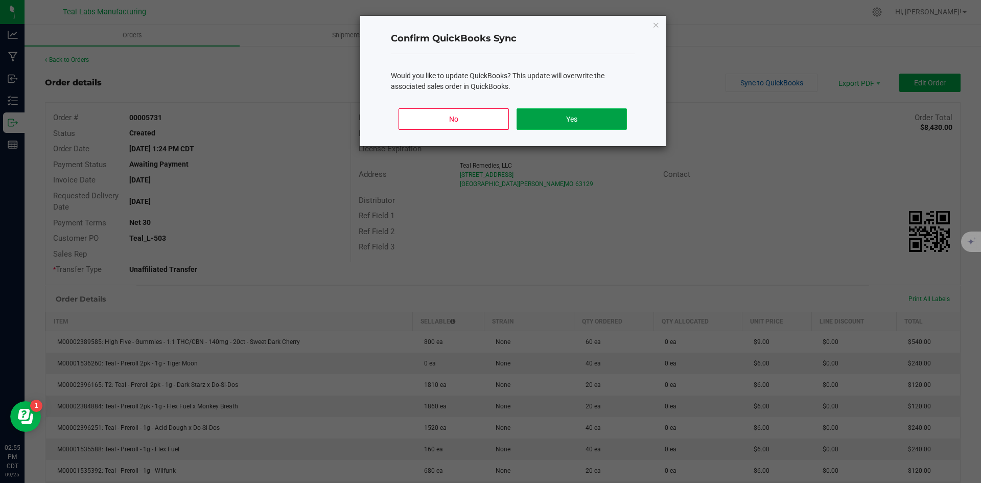
click at [571, 118] on button "Yes" at bounding box center [572, 118] width 110 height 21
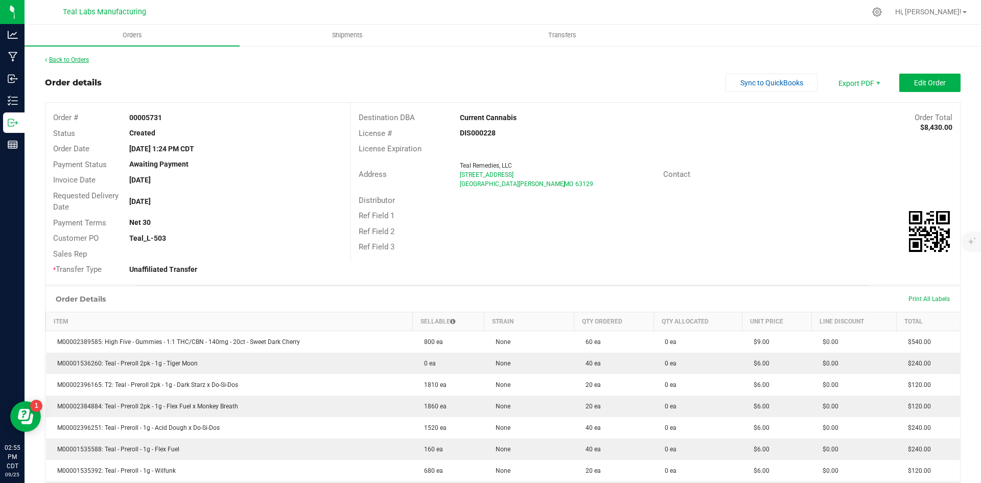
click at [78, 62] on link "Back to Orders" at bounding box center [67, 59] width 44 height 7
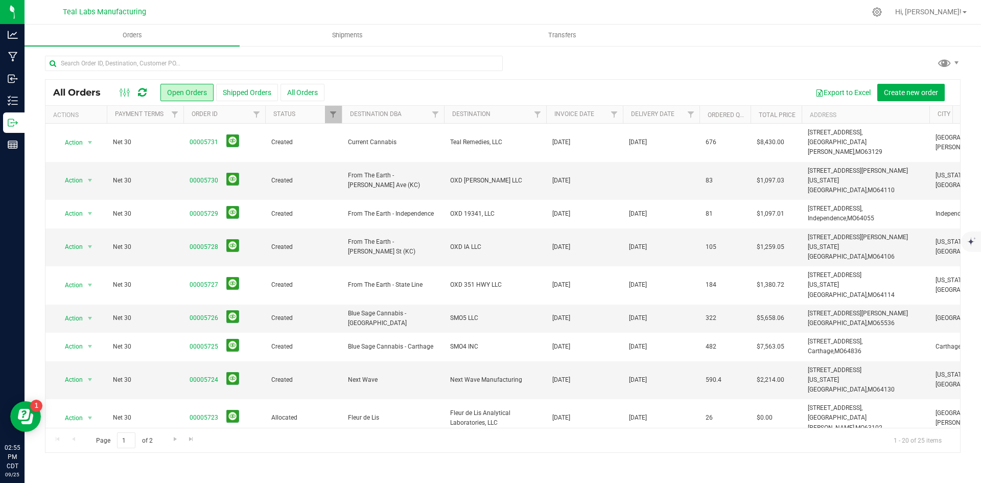
click at [555, 76] on div at bounding box center [503, 68] width 916 height 24
click at [211, 176] on link "00005730" at bounding box center [204, 181] width 29 height 10
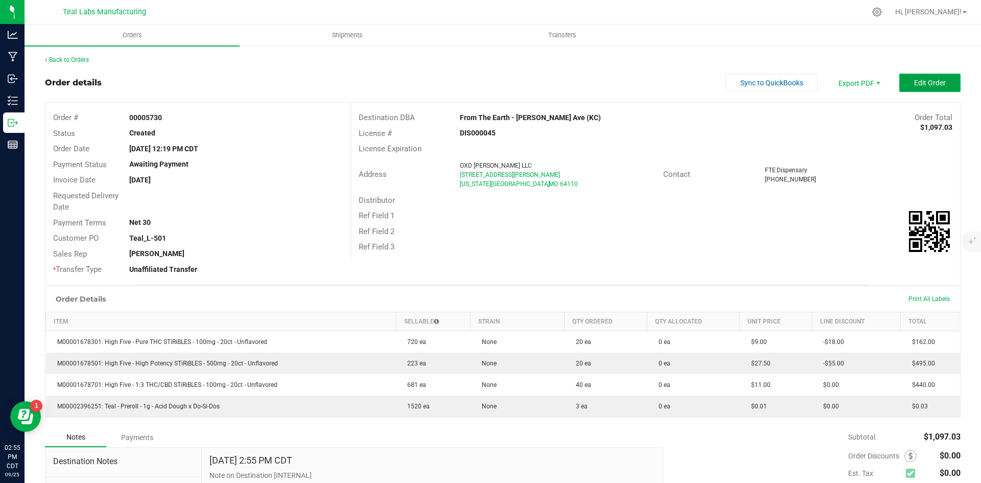
click at [916, 83] on span "Edit Order" at bounding box center [930, 83] width 32 height 8
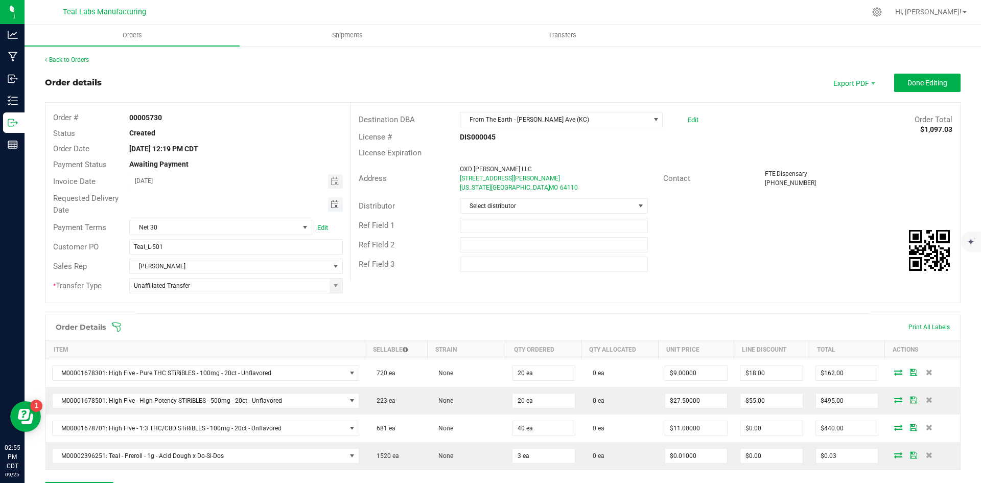
click at [331, 205] on span "Toggle calendar" at bounding box center [335, 204] width 8 height 8
click at [148, 297] on span "Oct" at bounding box center [144, 297] width 9 height 7
click at [249, 254] on span "3" at bounding box center [250, 257] width 15 height 16
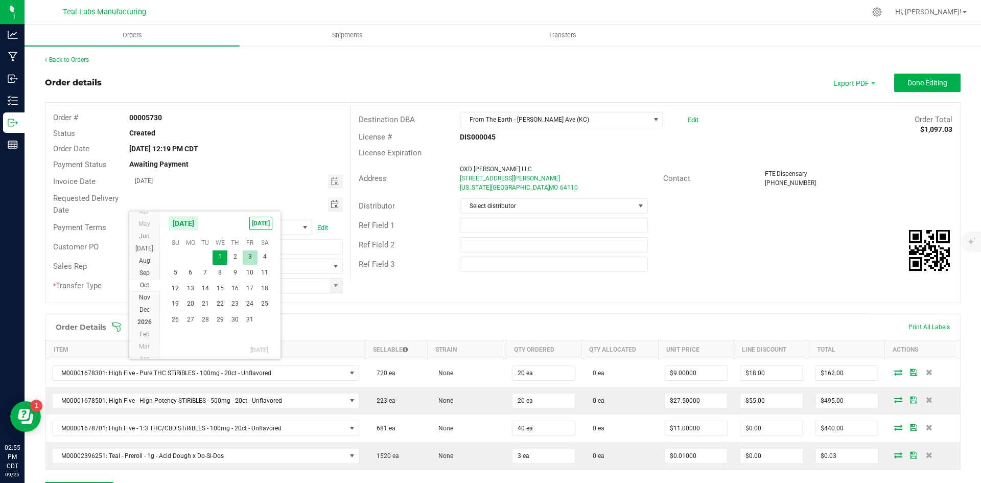
type input "[DATE]"
click at [836, 240] on div "Ref Field 2" at bounding box center [655, 244] width 609 height 19
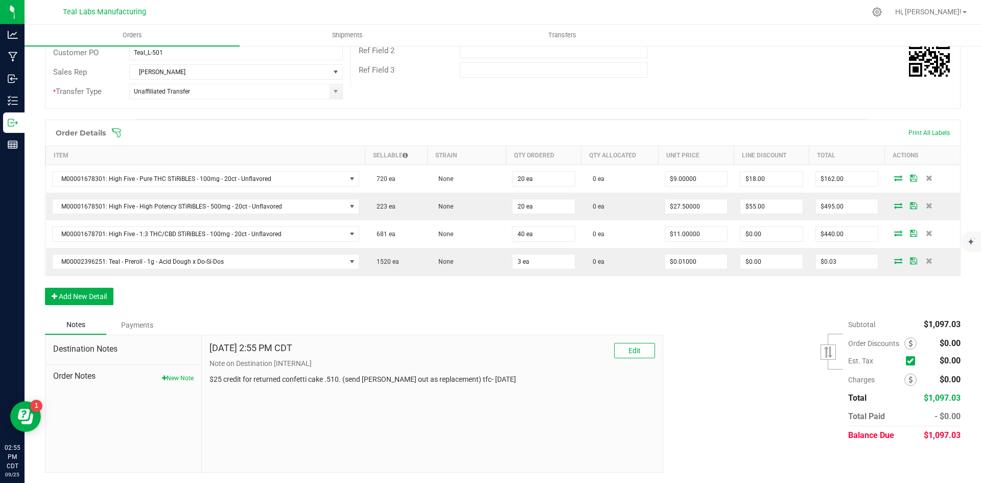
scroll to position [0, 0]
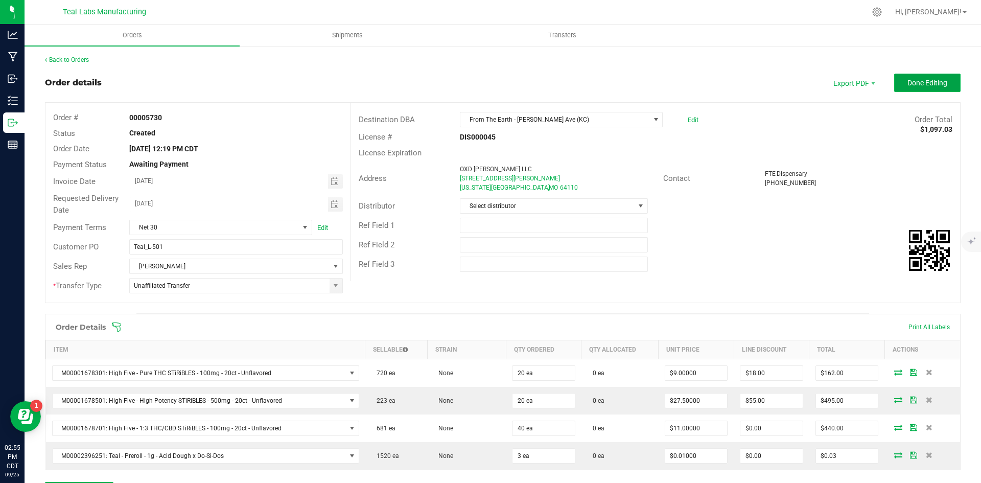
click at [896, 85] on button "Done Editing" at bounding box center [927, 83] width 66 height 18
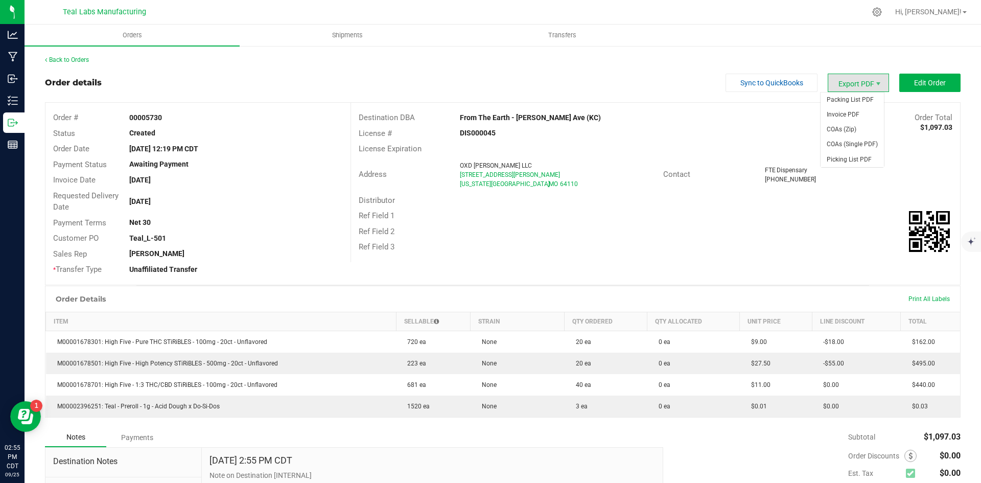
click at [844, 79] on span "Export PDF" at bounding box center [858, 83] width 61 height 18
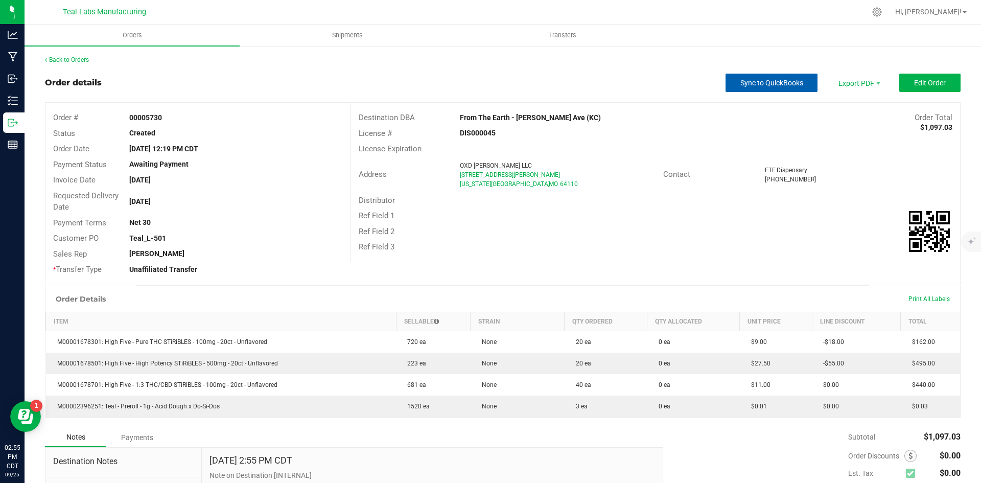
click at [791, 85] on span "Sync to QuickBooks" at bounding box center [772, 83] width 63 height 8
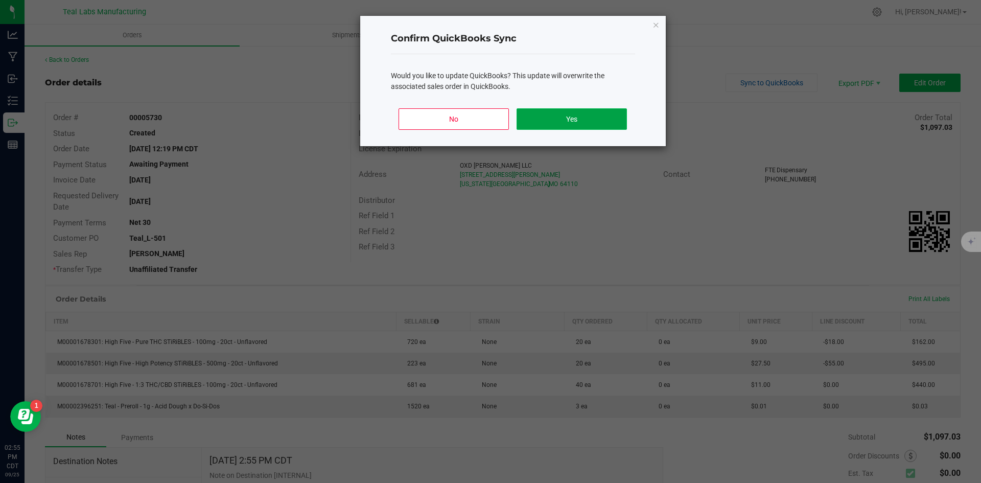
click at [615, 116] on button "Yes" at bounding box center [572, 118] width 110 height 21
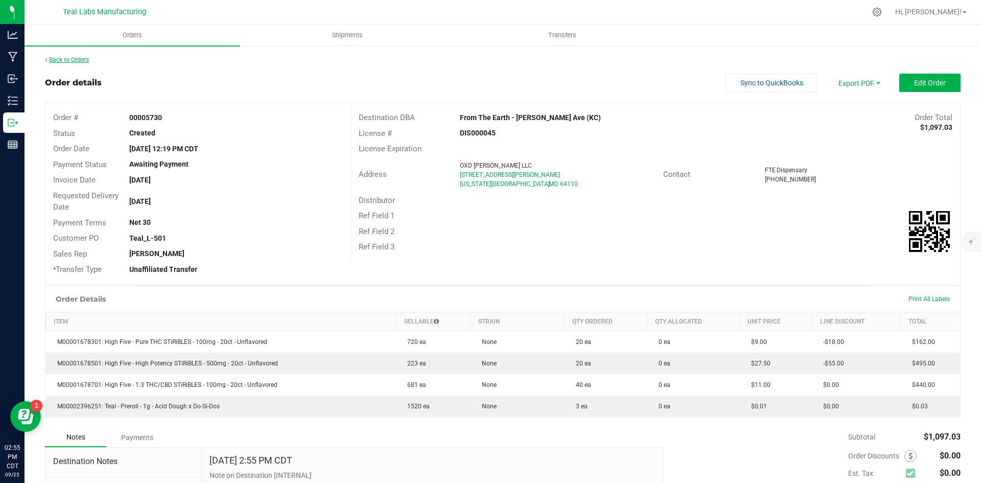
click at [81, 60] on link "Back to Orders" at bounding box center [67, 59] width 44 height 7
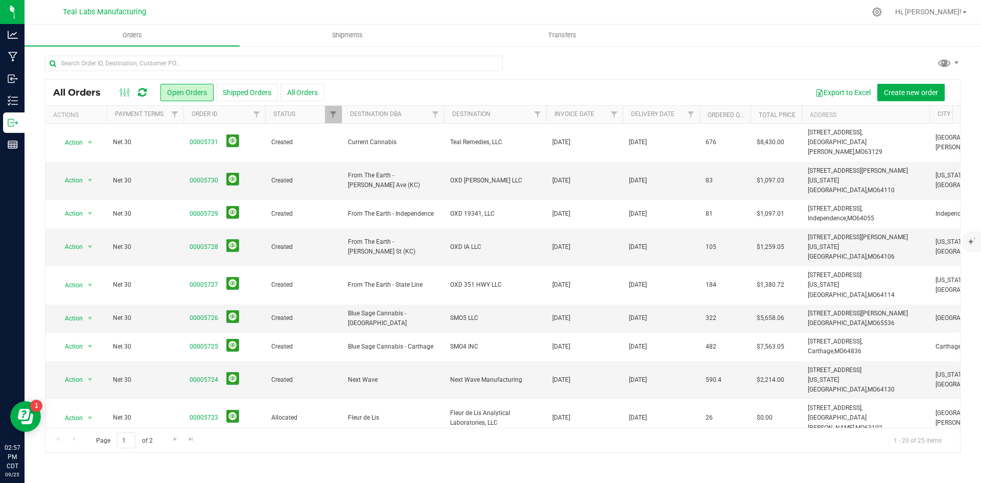
drag, startPoint x: 675, startPoint y: 72, endPoint x: 646, endPoint y: 62, distance: 30.6
click at [675, 72] on div at bounding box center [503, 68] width 916 height 24
